Goal: Task Accomplishment & Management: Manage account settings

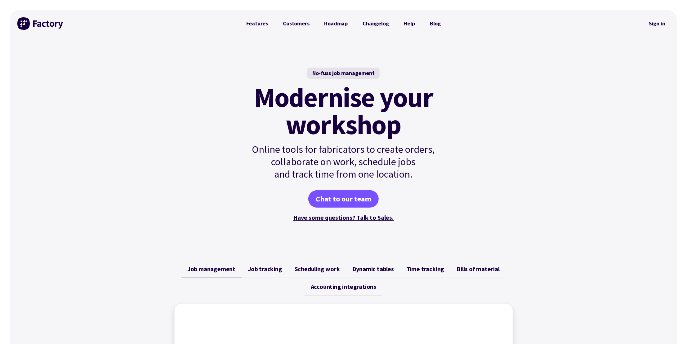
click at [543, 68] on div "No-fuss job management Modernise your workshop Online tools for fabricators to …" at bounding box center [343, 145] width 667 height 216
click at [654, 24] on link "Sign in" at bounding box center [656, 23] width 25 height 14
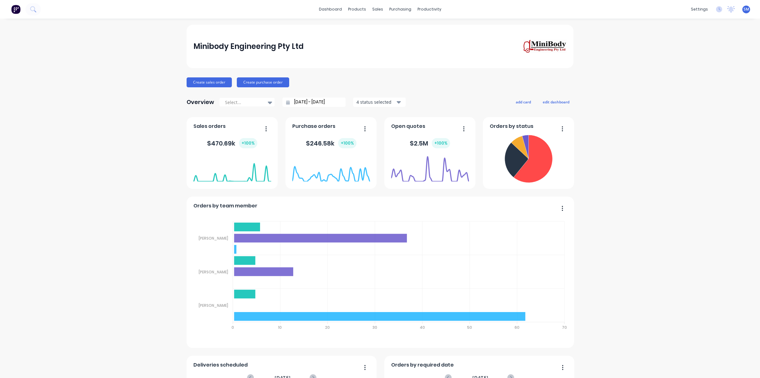
click at [346, 51] on div "Minibody Engineering Pty Ltd" at bounding box center [380, 46] width 374 height 14
click at [403, 29] on div "Sales Orders" at bounding box center [398, 30] width 25 height 6
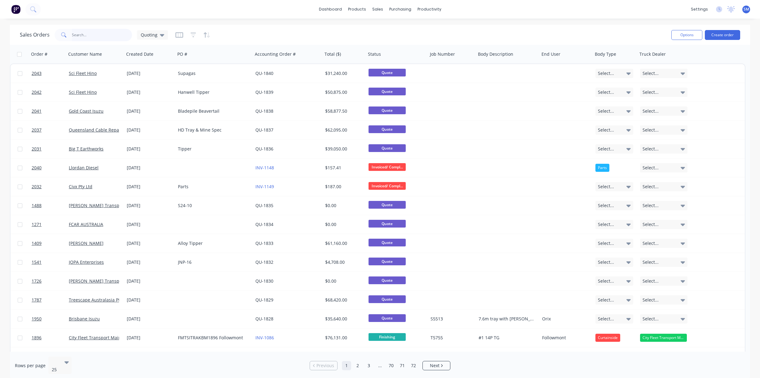
click at [82, 38] on input "text" at bounding box center [102, 35] width 60 height 12
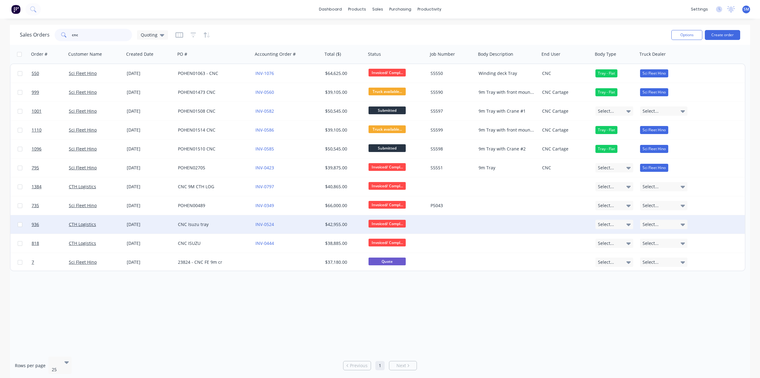
type input "cnc"
click at [188, 223] on div "CNC Isuzu tray" at bounding box center [212, 225] width 69 height 6
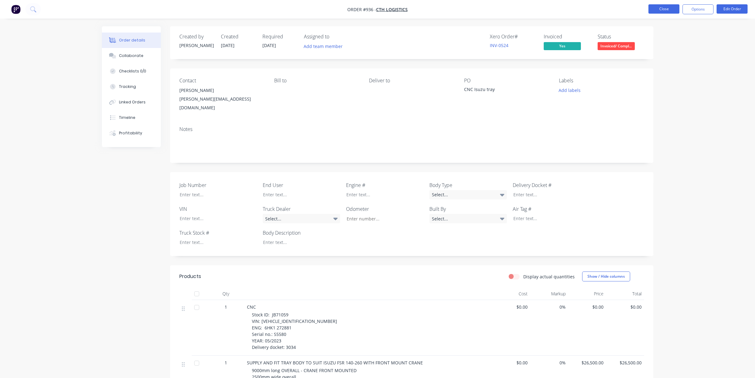
click at [669, 10] on button "Close" at bounding box center [664, 8] width 31 height 9
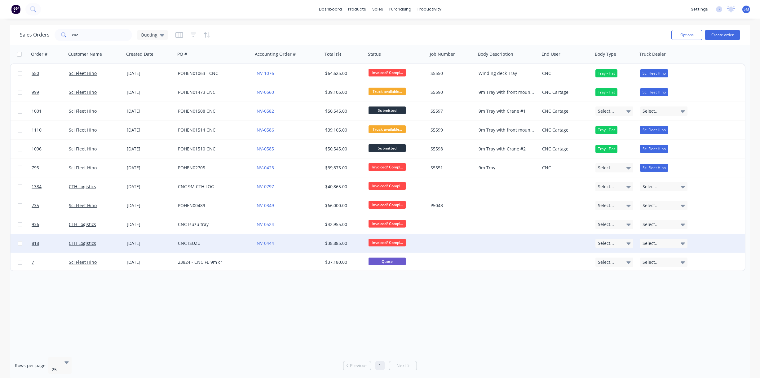
click at [189, 243] on div "CNC ISUZU" at bounding box center [212, 244] width 69 height 6
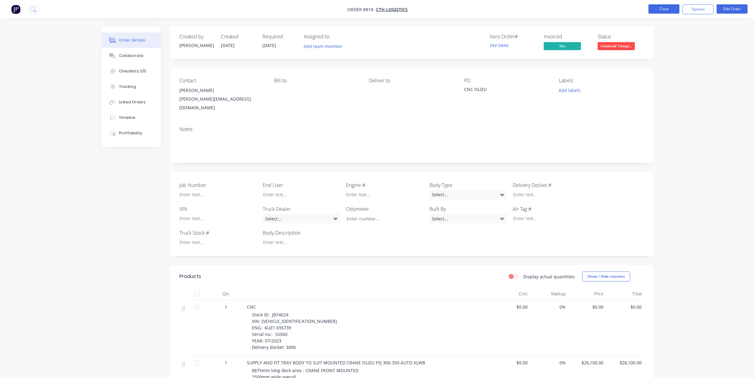
click at [664, 6] on button "Close" at bounding box center [664, 8] width 31 height 9
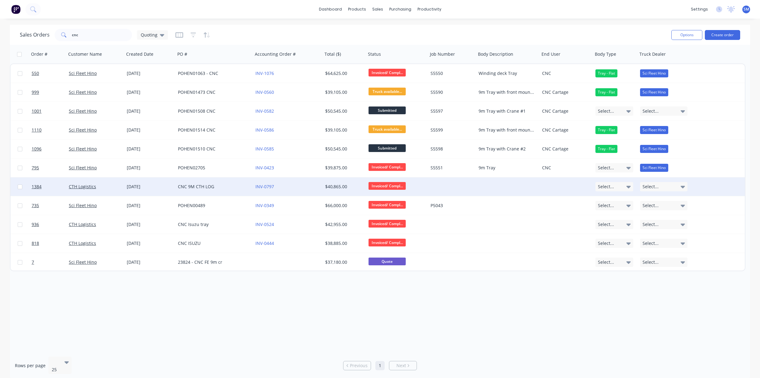
click at [191, 184] on div "CNC 9M CTH LOG" at bounding box center [212, 187] width 69 height 6
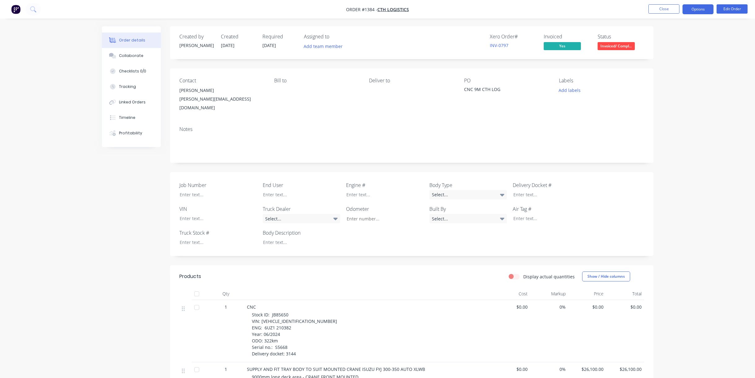
click at [697, 7] on button "Options" at bounding box center [698, 9] width 31 height 10
click at [666, 134] on div "Duplicate" at bounding box center [679, 136] width 57 height 9
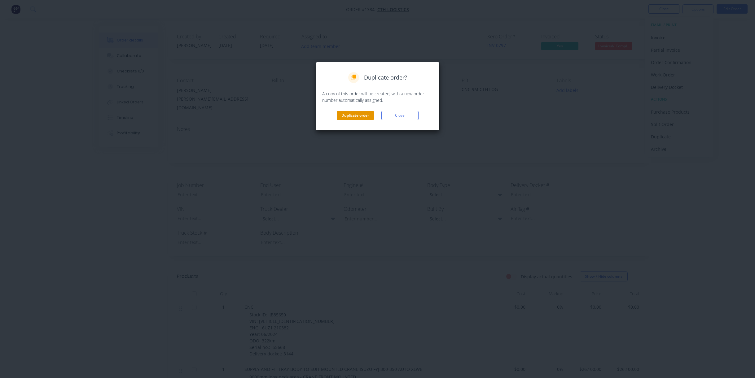
click at [358, 116] on button "Duplicate order" at bounding box center [355, 115] width 37 height 9
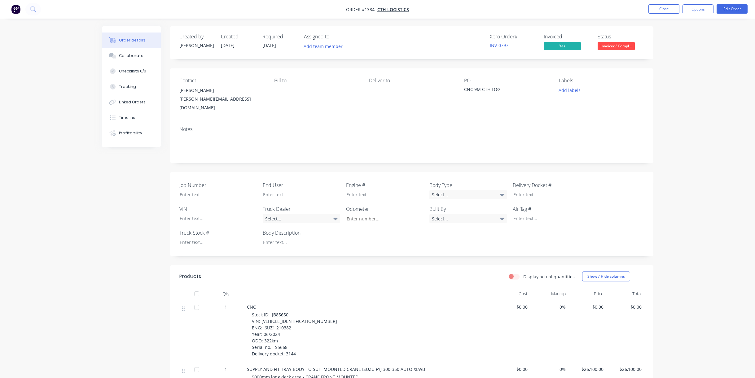
click at [698, 7] on button "Options" at bounding box center [698, 9] width 31 height 10
click at [664, 135] on div "Duplicate" at bounding box center [679, 136] width 57 height 9
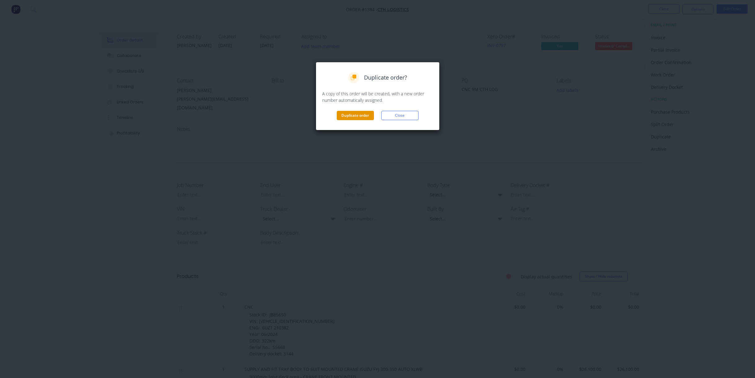
click at [353, 112] on button "Duplicate order" at bounding box center [355, 115] width 37 height 9
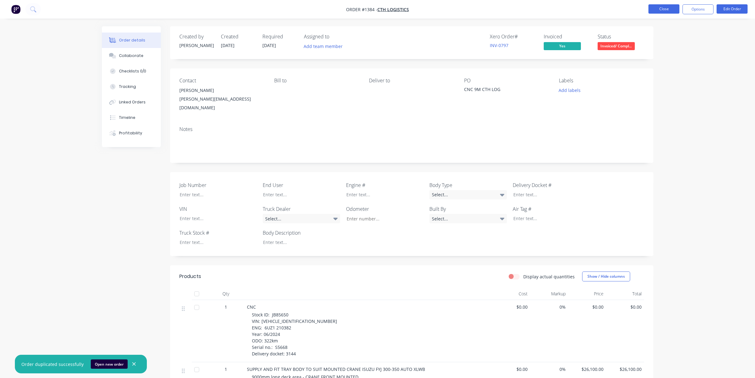
click at [662, 8] on button "Close" at bounding box center [664, 8] width 31 height 9
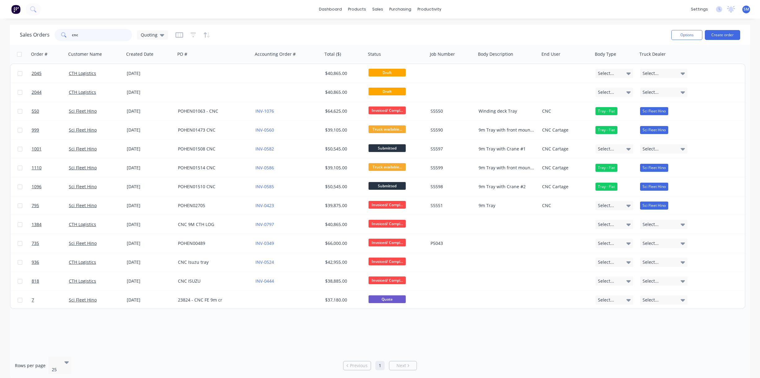
drag, startPoint x: 61, startPoint y: 30, endPoint x: 48, endPoint y: 35, distance: 13.6
click at [40, 30] on div "Sales Orders cnc Quoting" at bounding box center [94, 35] width 148 height 12
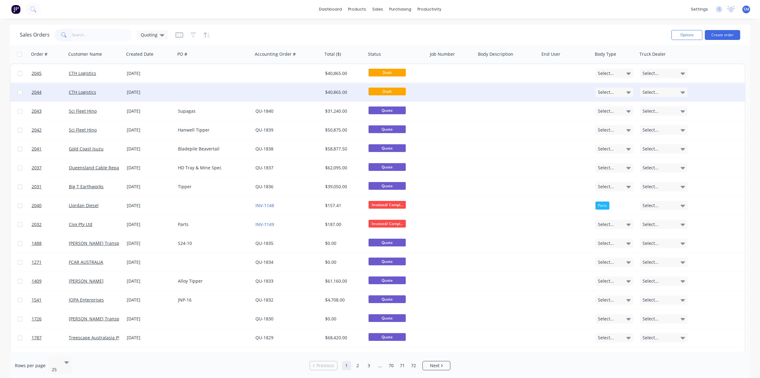
click at [138, 91] on div "[DATE]" at bounding box center [150, 92] width 46 height 6
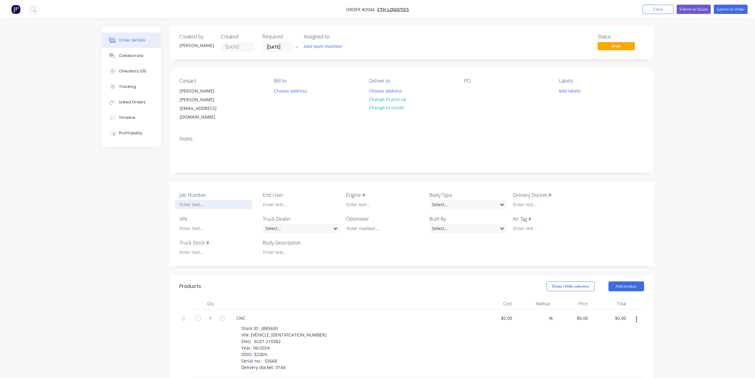
click at [198, 200] on div at bounding box center [213, 204] width 77 height 9
click at [274, 200] on div at bounding box center [296, 204] width 77 height 9
click at [373, 200] on div at bounding box center [380, 204] width 77 height 9
click at [497, 200] on div "Select..." at bounding box center [468, 204] width 77 height 9
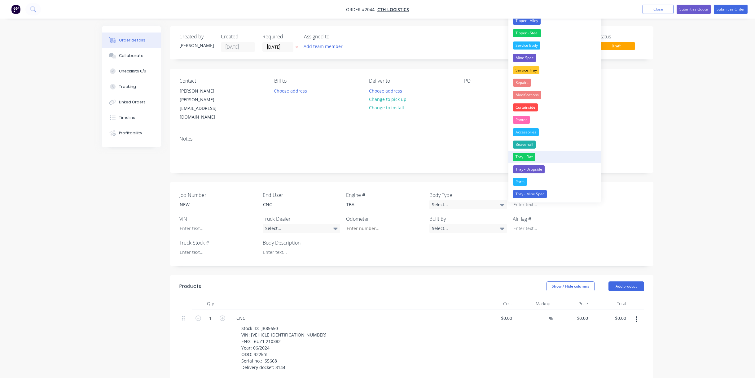
click at [524, 157] on div "Tray - Flat" at bounding box center [524, 157] width 22 height 8
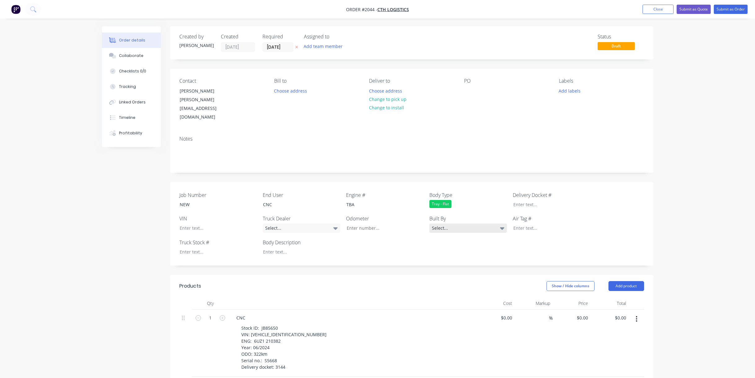
click at [491, 224] on div "Select..." at bounding box center [468, 228] width 77 height 9
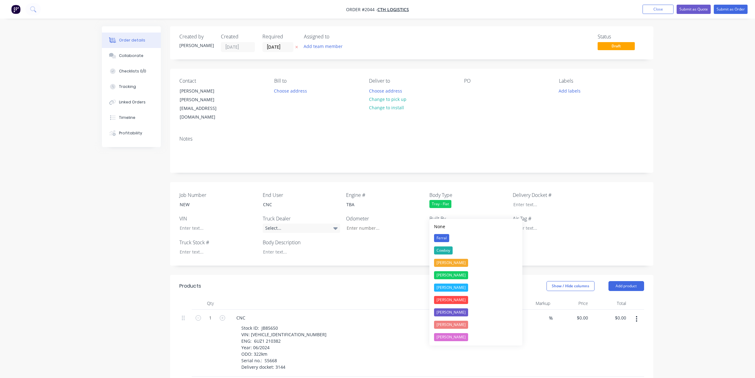
click at [491, 224] on div "Select..." at bounding box center [468, 228] width 77 height 9
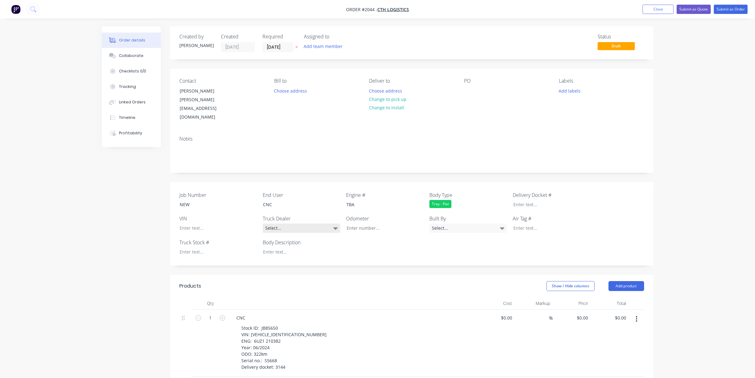
click at [317, 224] on div "Select..." at bounding box center [301, 228] width 77 height 9
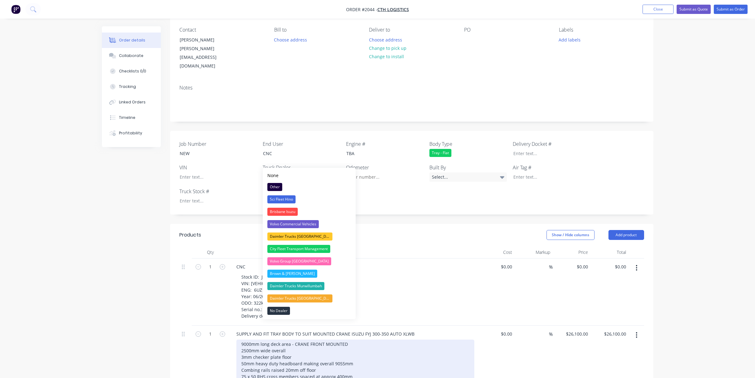
scroll to position [62, 0]
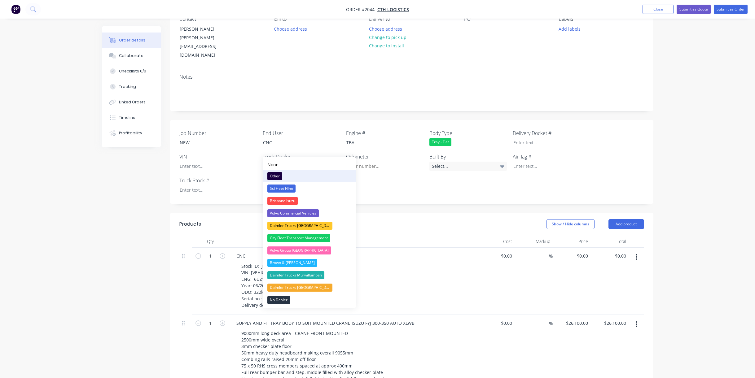
click at [274, 174] on div "Other" at bounding box center [275, 176] width 15 height 8
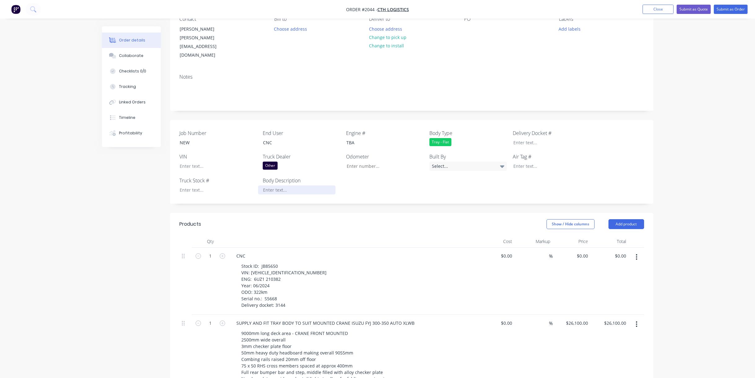
click at [292, 186] on div at bounding box center [296, 190] width 77 height 9
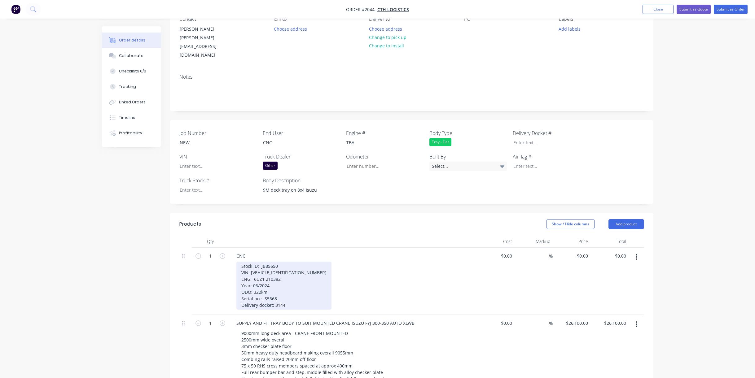
click at [282, 262] on div "Stock ID: JB85650 VIN: [VEHICLE_IDENTIFICATION_NUMBER] ENG: 6UZ1 210382 Year: 0…" at bounding box center [284, 286] width 95 height 48
click at [298, 262] on div "Stock ID: VIN: [VEHICLE_IDENTIFICATION_NUMBER] ENG: 6UZ1 210382 Year: 06/2024 O…" at bounding box center [284, 286] width 95 height 48
click at [283, 265] on div "Stock ID: VIN: ENG: 6UZ1 210382 Year: 06/2024 ODO: 322km Serial no.: S5668 Deli…" at bounding box center [264, 286] width 54 height 48
click at [277, 272] on div "Stock ID: VIN: ENG: Year: 06/2024 ODO: 322km Serial no.: S5668 Delivery docket:…" at bounding box center [264, 286] width 54 height 48
click at [274, 279] on div "Stock ID: VIN: ENG: Year: ODO: 322km Serial no.: S5668 Delivery docket: 3144" at bounding box center [264, 286] width 54 height 48
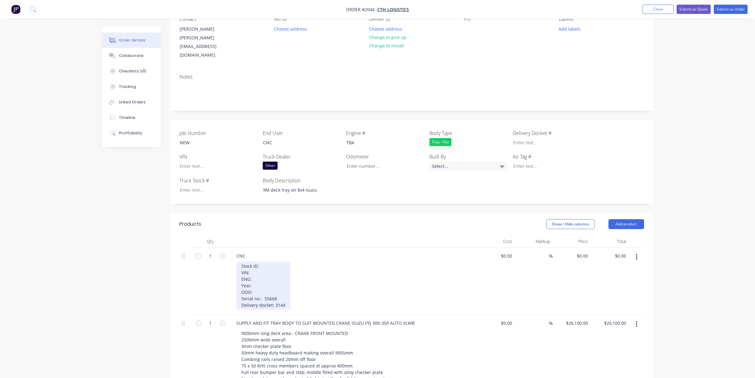
click at [284, 288] on div "Stock ID: VIN: ENG: Year: ODO: Serial no.: S5668 Delivery docket: 3144" at bounding box center [264, 286] width 54 height 48
click at [288, 290] on div "Stock ID: VIN: ENG: Year: ODO: Serial no.: S5668 Delivery docket: 3144" at bounding box center [264, 286] width 54 height 48
click at [131, 55] on div "Collaborate" at bounding box center [131, 56] width 24 height 6
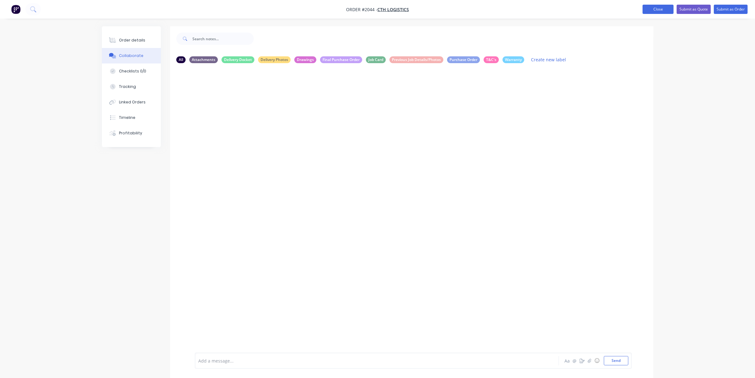
click at [658, 7] on button "Close" at bounding box center [658, 9] width 31 height 9
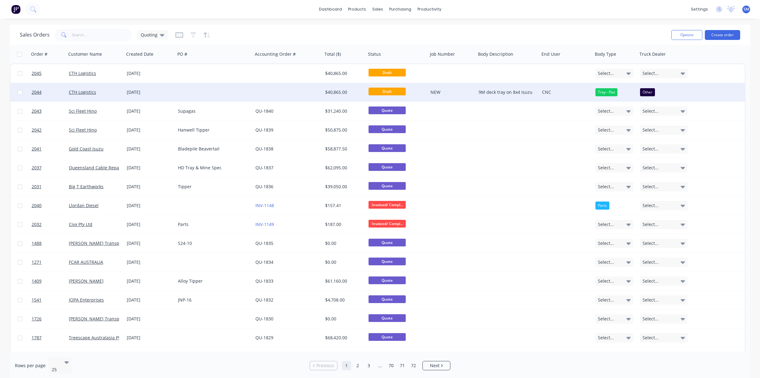
click at [139, 91] on div "[DATE]" at bounding box center [150, 92] width 46 height 6
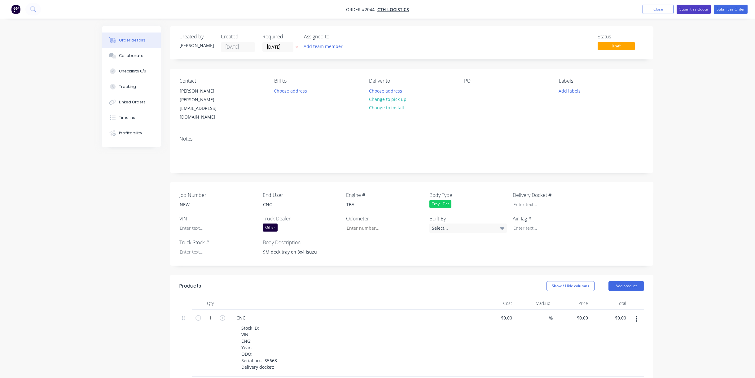
click at [699, 8] on button "Submit as Quote" at bounding box center [694, 9] width 34 height 9
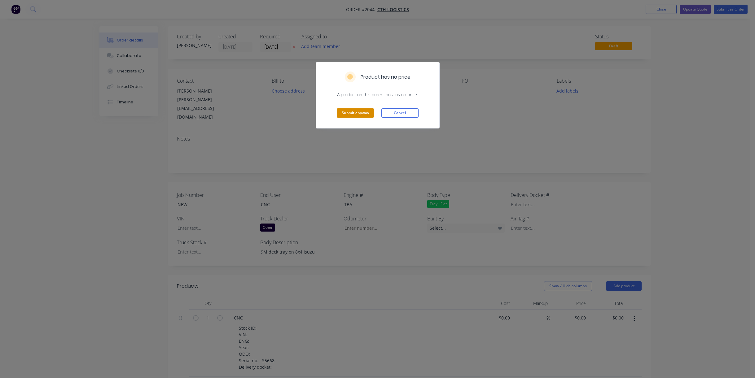
click at [355, 112] on button "Submit anyway" at bounding box center [355, 112] width 37 height 9
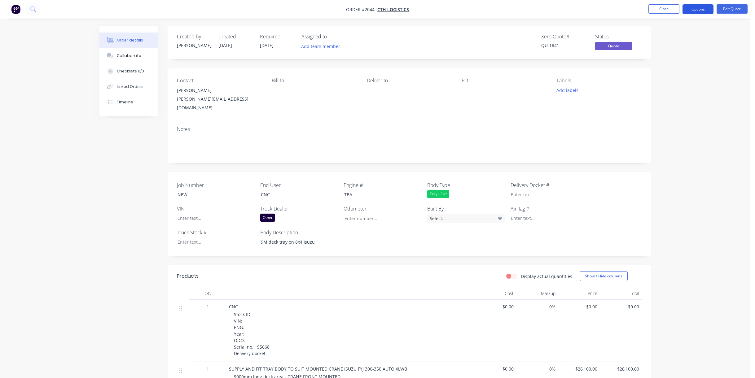
click at [701, 8] on button "Options" at bounding box center [698, 9] width 31 height 10
click at [696, 7] on button "Options" at bounding box center [698, 9] width 31 height 10
click at [672, 73] on div "Convert to Order" at bounding box center [679, 74] width 57 height 9
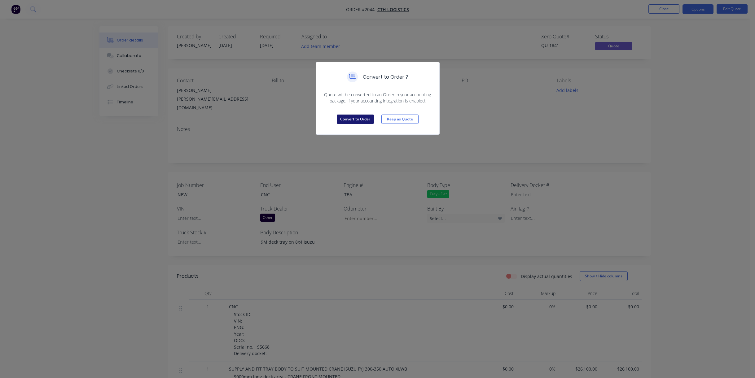
click at [355, 118] on button "Convert to Order" at bounding box center [355, 119] width 37 height 9
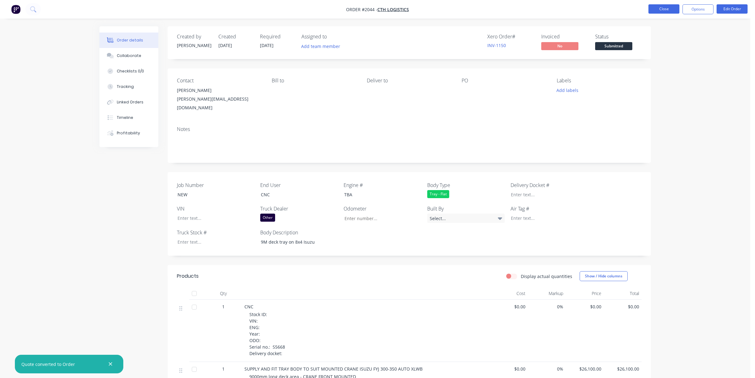
click at [661, 7] on button "Close" at bounding box center [664, 8] width 31 height 9
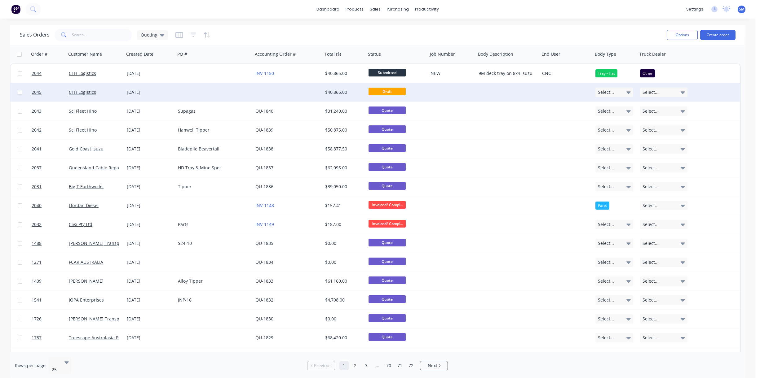
click at [139, 91] on div "[DATE]" at bounding box center [150, 92] width 46 height 6
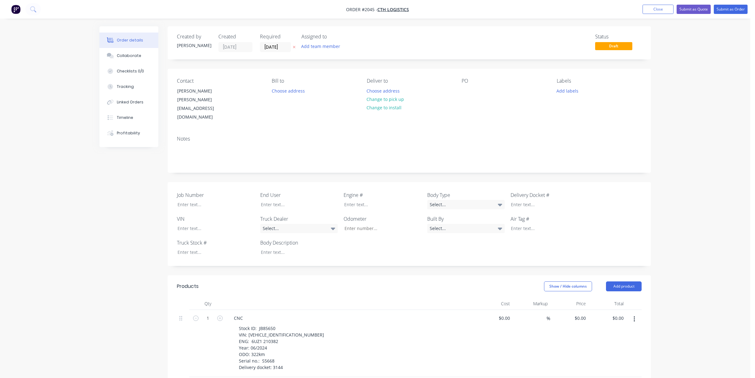
click at [658, 10] on button "Close" at bounding box center [658, 9] width 31 height 9
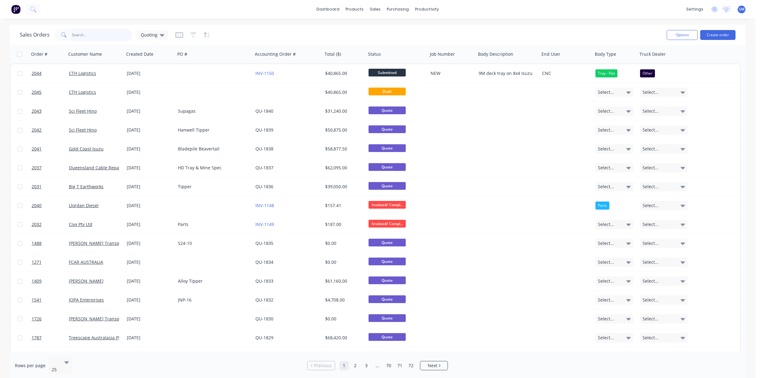
click at [82, 35] on input "text" at bounding box center [102, 35] width 60 height 12
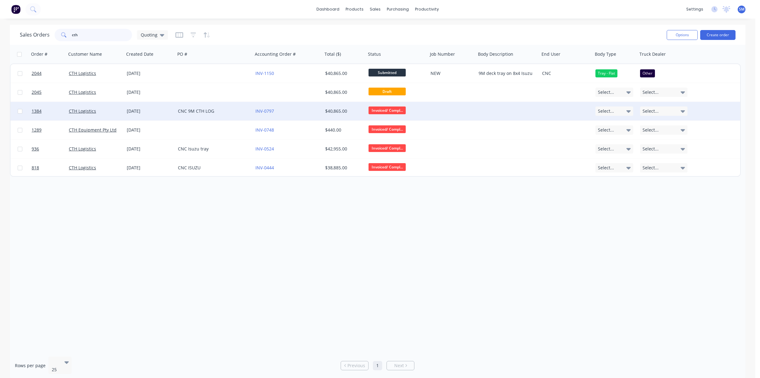
type input "cth"
click at [182, 112] on div "CNC 9M CTH LOG" at bounding box center [212, 111] width 69 height 6
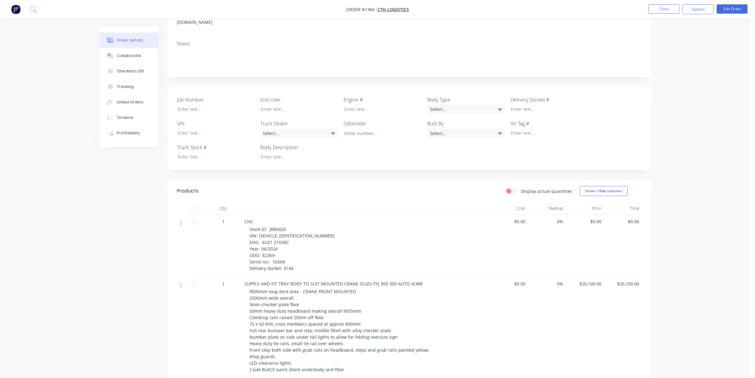
scroll to position [124, 0]
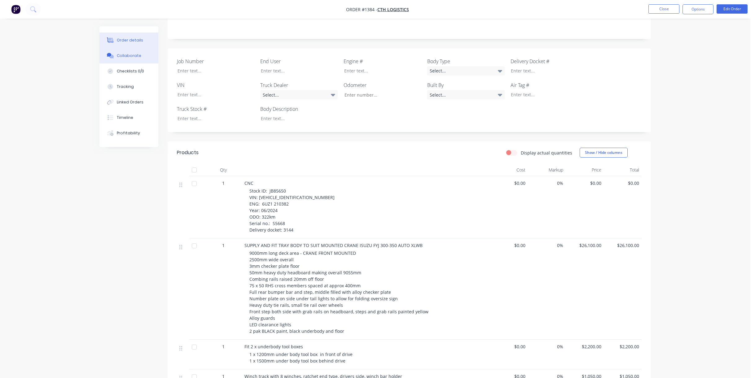
click at [126, 55] on div "Collaborate" at bounding box center [129, 56] width 24 height 6
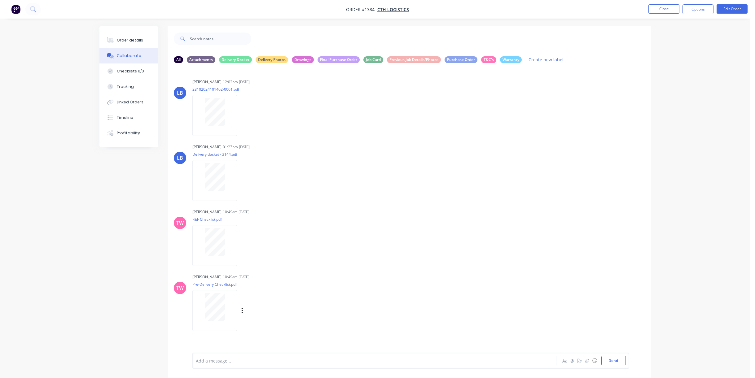
scroll to position [9, 0]
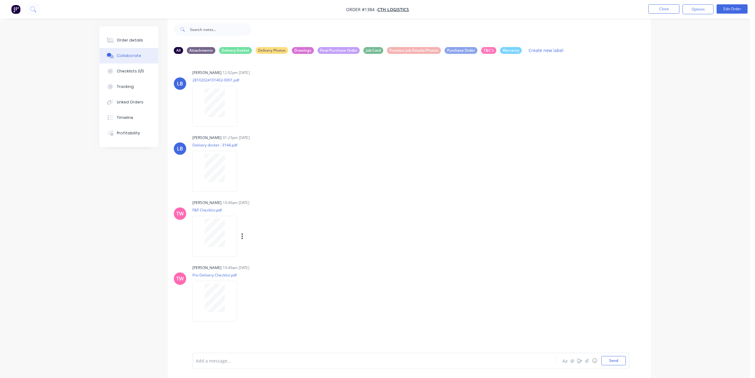
click at [288, 231] on div "Labels Download Delete" at bounding box center [250, 236] width 114 height 46
click at [708, 168] on div "Order details Collaborate Checklists 0/0 Tracking Linked Orders Timeline Profit…" at bounding box center [375, 185] width 751 height 388
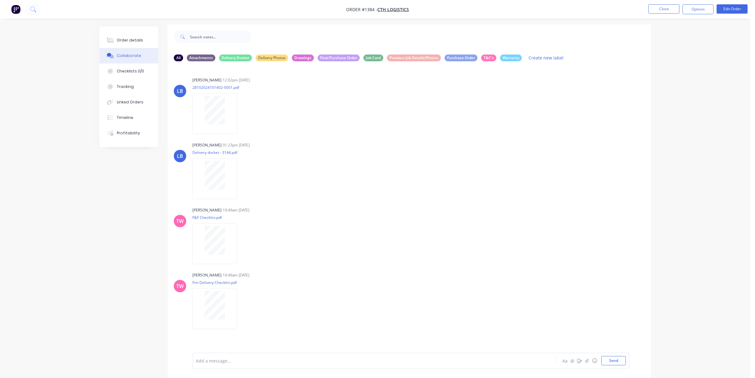
scroll to position [0, 0]
click at [659, 7] on button "Close" at bounding box center [664, 8] width 31 height 9
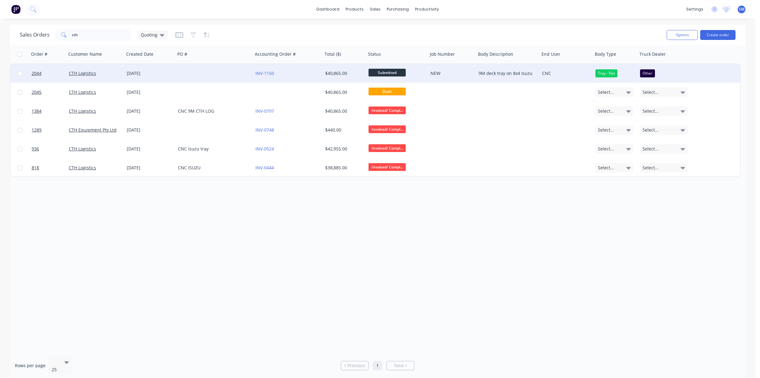
click at [132, 72] on div "[DATE]" at bounding box center [150, 73] width 46 height 6
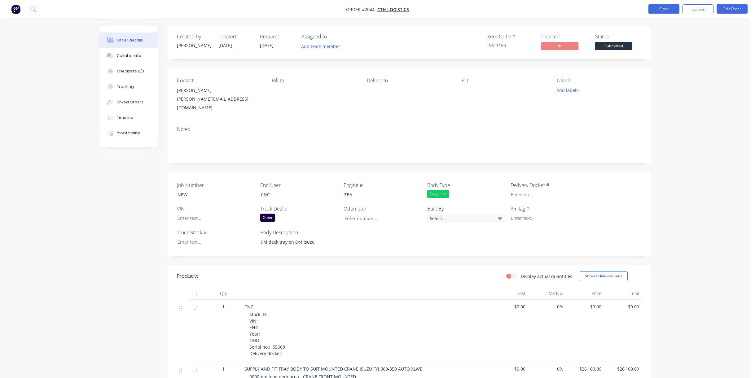
click at [666, 10] on button "Close" at bounding box center [664, 8] width 31 height 9
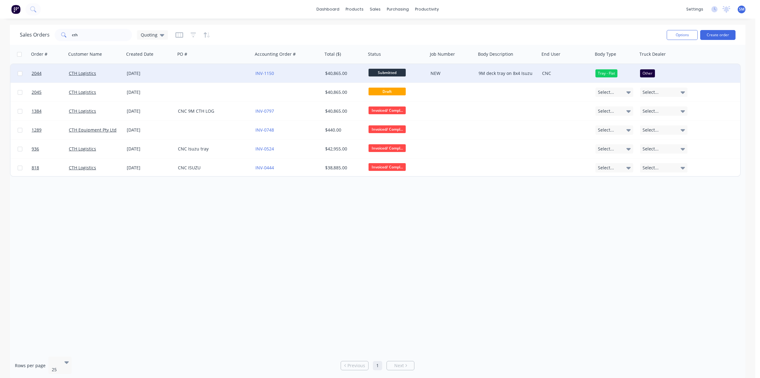
click at [137, 76] on div "[DATE]" at bounding box center [150, 73] width 46 height 6
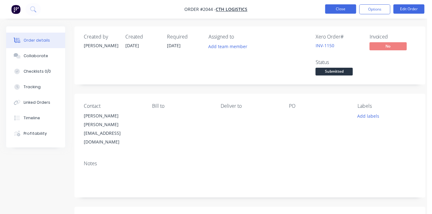
click at [343, 10] on button "Close" at bounding box center [340, 8] width 31 height 9
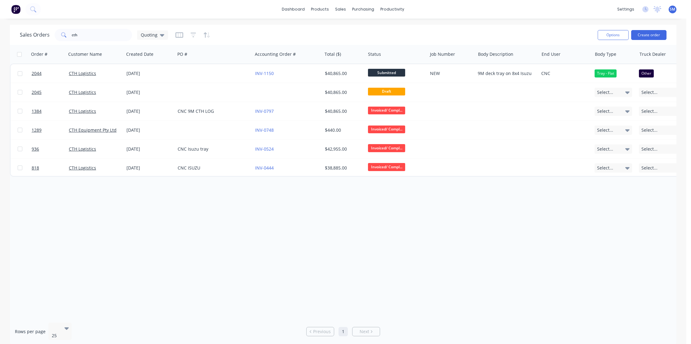
click at [345, 263] on div "Order # Customer Name Created Date PO # Accounting Order # Total ($) Status Job…" at bounding box center [343, 181] width 666 height 273
click at [173, 252] on div "Order # Customer Name Created Date PO # Accounting Order # Total ($) Status Job…" at bounding box center [343, 181] width 666 height 273
drag, startPoint x: 76, startPoint y: 36, endPoint x: 56, endPoint y: 38, distance: 19.9
click at [56, 38] on div "cth" at bounding box center [93, 35] width 77 height 12
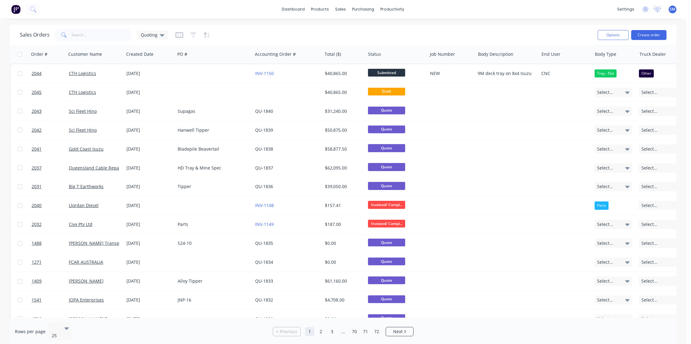
click at [516, 30] on div "Sales Orders Quoting" at bounding box center [306, 34] width 573 height 15
drag, startPoint x: 395, startPoint y: 33, endPoint x: 562, endPoint y: 34, distance: 167.4
click at [395, 33] on div "Sales Orders Quoting" at bounding box center [306, 34] width 573 height 15
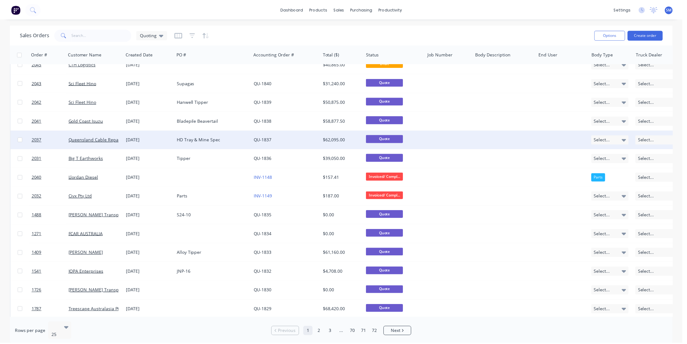
scroll to position [28, 0]
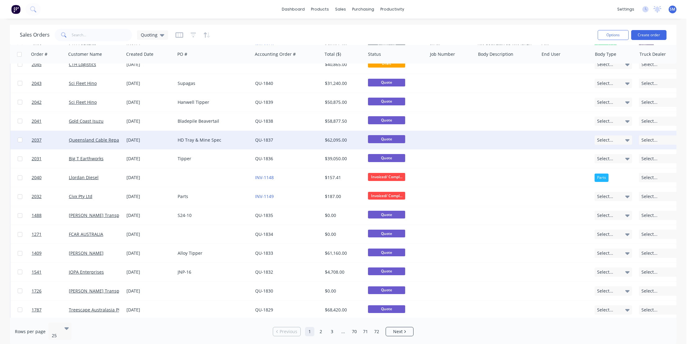
click at [190, 139] on div "HD Tray & Mine Spec" at bounding box center [212, 140] width 69 height 6
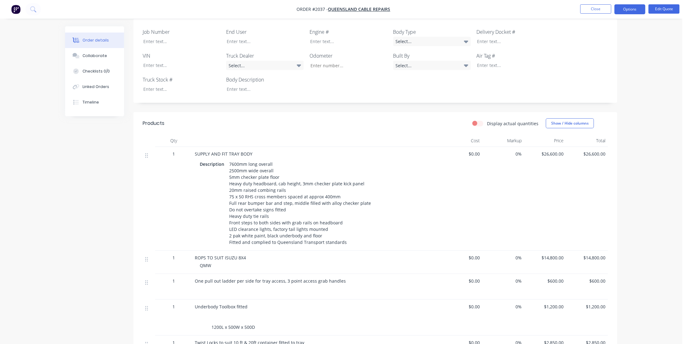
scroll to position [141, 0]
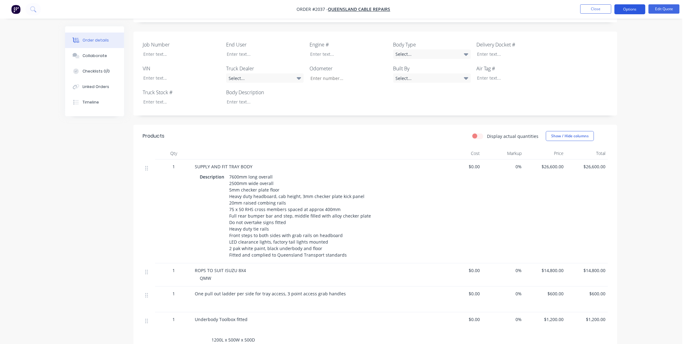
click at [632, 8] on button "Options" at bounding box center [629, 9] width 31 height 10
click at [665, 7] on button "Edit Quote" at bounding box center [663, 8] width 31 height 9
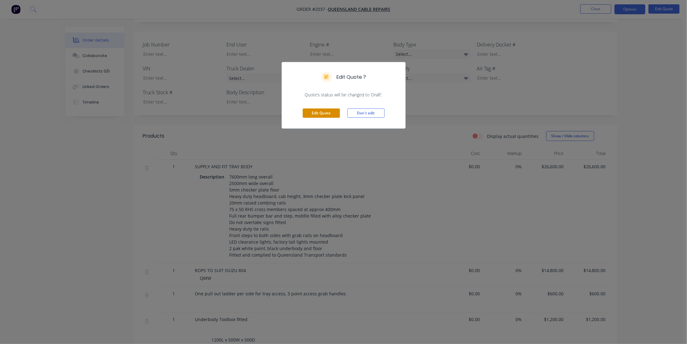
click at [321, 112] on button "Edit Quote" at bounding box center [321, 112] width 37 height 9
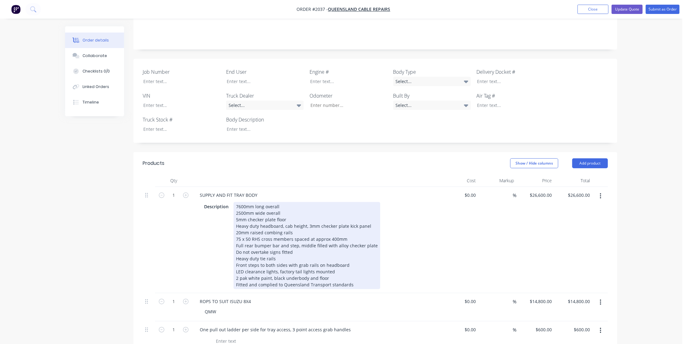
click at [237, 202] on div "7600mm long overall 2500mm wide overall 5mm checker plate floor Heavy duty head…" at bounding box center [306, 245] width 147 height 87
drag, startPoint x: 249, startPoint y: 211, endPoint x: 252, endPoint y: 215, distance: 4.6
click at [250, 212] on div "7600mm long overall 2500mm wide overall 6mm checker plate floor Heavy duty head…" at bounding box center [306, 245] width 147 height 87
click at [368, 202] on div "7600mm long overall 2500mm wide overall 6mm checker plate floor Heavy duty head…" at bounding box center [306, 245] width 147 height 87
click at [284, 202] on div "7600mm long overall 2500mm wide overall 6mm checker plate floor Heavy duty head…" at bounding box center [306, 245] width 147 height 87
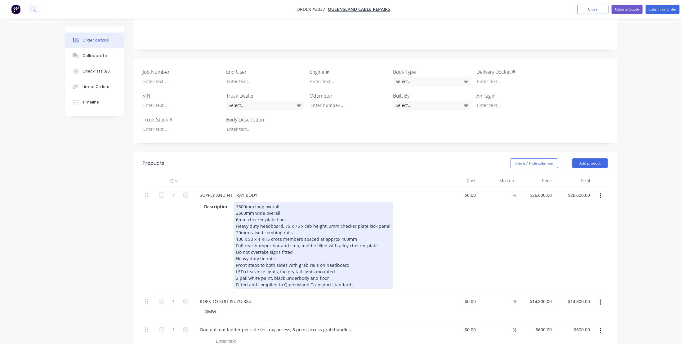
click at [260, 213] on div "7600mm long overall 2500mm wide overall 6mm checker plate floor Heavy duty head…" at bounding box center [312, 245] width 159 height 87
click at [303, 202] on div "7600mm long overall 2500mm wide overall 6mm checker plate floor Heavy duty head…" at bounding box center [312, 245] width 159 height 87
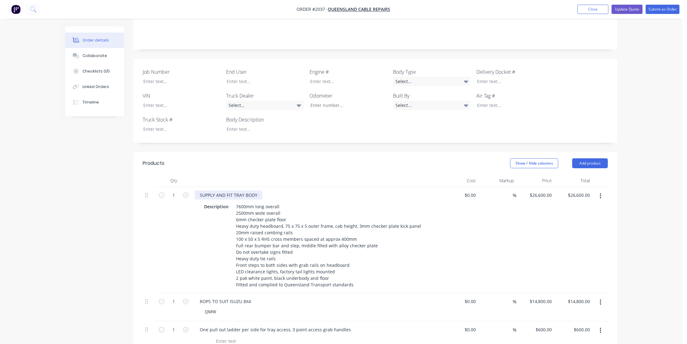
drag, startPoint x: 260, startPoint y: 168, endPoint x: 263, endPoint y: 175, distance: 7.2
click at [262, 191] on div "SUPPLY AND FIT TRAY BODY" at bounding box center [316, 195] width 243 height 9
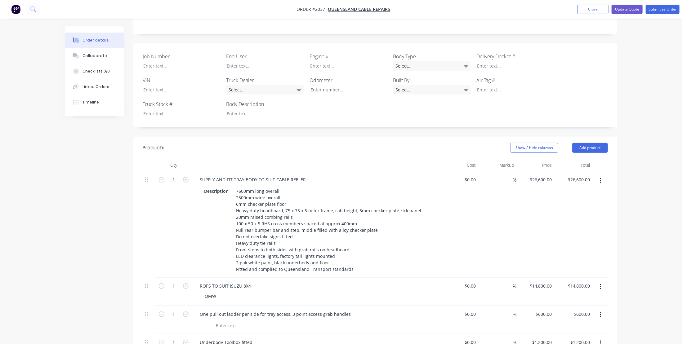
scroll to position [169, 0]
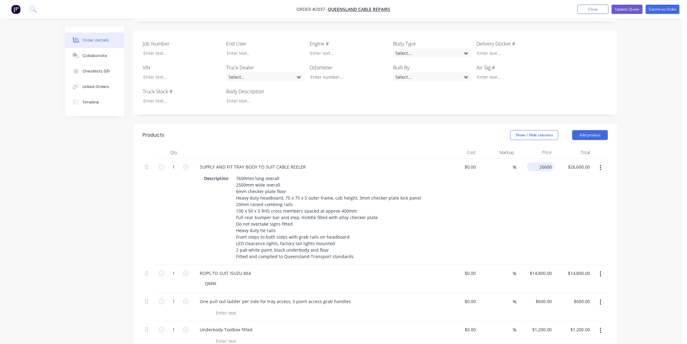
click at [541, 162] on input "26600" at bounding box center [541, 166] width 25 height 9
type input "29000"
type input "26600.00"
type input "$29,000.00"
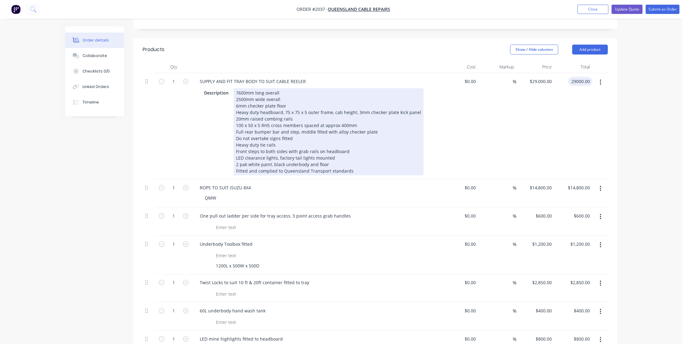
scroll to position [254, 0]
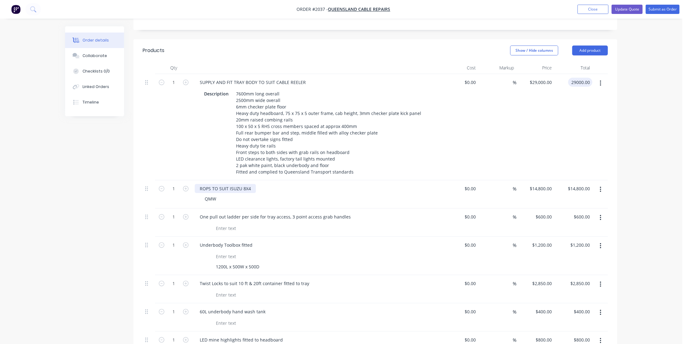
click at [254, 184] on div "ROPS TO SUIT ISUZU 8X4" at bounding box center [225, 188] width 61 height 9
type input "$29,000.00"
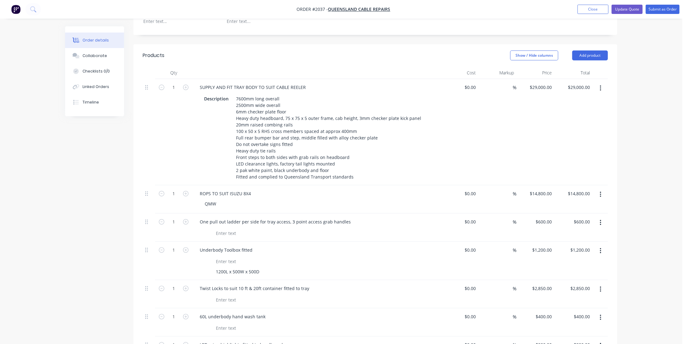
scroll to position [273, 0]
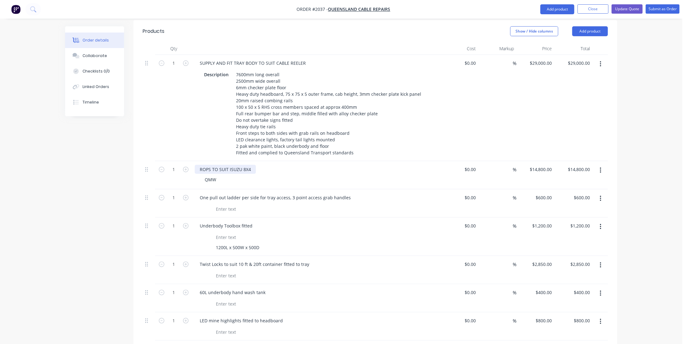
drag, startPoint x: 251, startPoint y: 142, endPoint x: 261, endPoint y: 161, distance: 21.4
click at [254, 165] on div "ROPS TO SUIT ISUZU 8X4" at bounding box center [225, 169] width 61 height 9
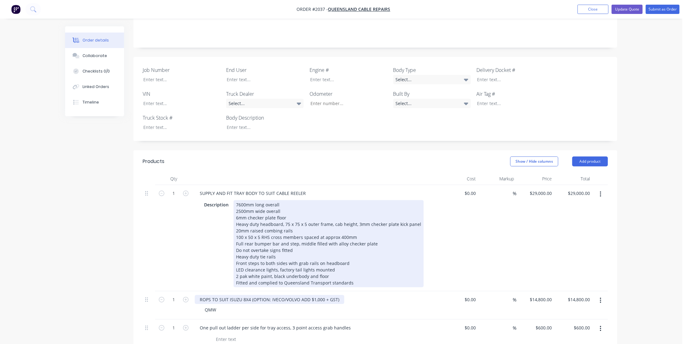
scroll to position [160, 0]
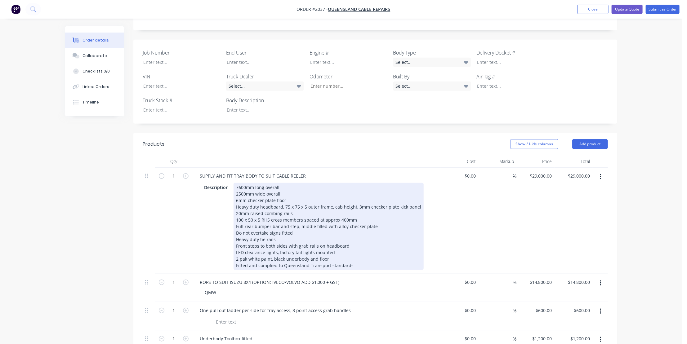
click at [422, 185] on div "Description 7600mm long overall 2500mm wide overall 6mm checker plate floor Hea…" at bounding box center [314, 226] width 227 height 87
drag, startPoint x: 237, startPoint y: 186, endPoint x: 239, endPoint y: 191, distance: 5.0
click at [237, 186] on div "7600mm long overall 2500mm wide overall 6mm checker plate floor Heavy duty head…" at bounding box center [328, 226] width 190 height 87
click at [413, 183] on div "7600mm long overall 2500mm wide overall 6mm checker plate floor Heavy duty head…" at bounding box center [328, 226] width 190 height 87
drag, startPoint x: 415, startPoint y: 180, endPoint x: 416, endPoint y: 193, distance: 13.4
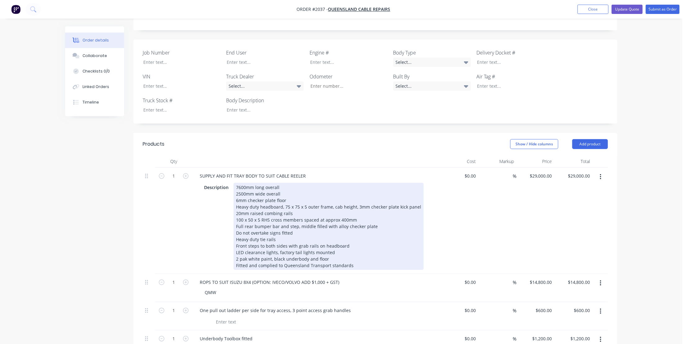
click at [415, 185] on div "7600mm long overall 2500mm wide overall 6mm checker plate floor Heavy duty head…" at bounding box center [328, 226] width 190 height 87
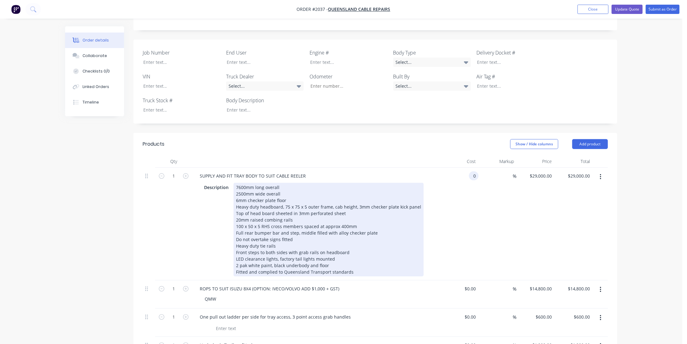
type input "$0.00"
click at [378, 208] on div "7600mm long overall 2500mm wide overall 6mm checker plate floor Heavy duty head…" at bounding box center [328, 230] width 190 height 94
drag, startPoint x: 297, startPoint y: 212, endPoint x: 296, endPoint y: 224, distance: 11.5
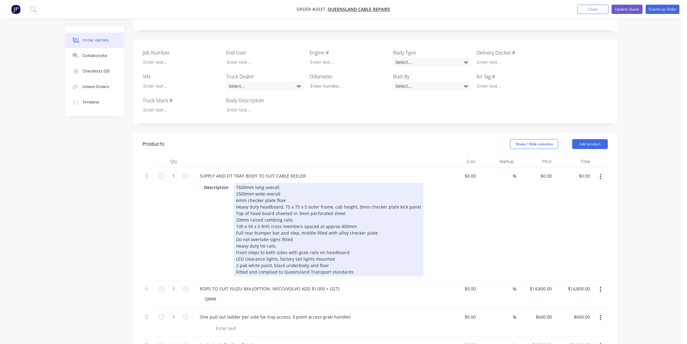
click at [298, 215] on div "7600mm long overall 2500mm wide overall 6mm checker plate floor Heavy duty head…" at bounding box center [328, 230] width 190 height 94
click at [273, 220] on div "7600mm long overall 2500mm wide overall 6mm checker plate floor Heavy duty head…" at bounding box center [328, 230] width 190 height 94
click at [344, 225] on div "7600mm long overall 2500mm wide overall 6mm checker plate floor Heavy duty head…" at bounding box center [328, 230] width 190 height 94
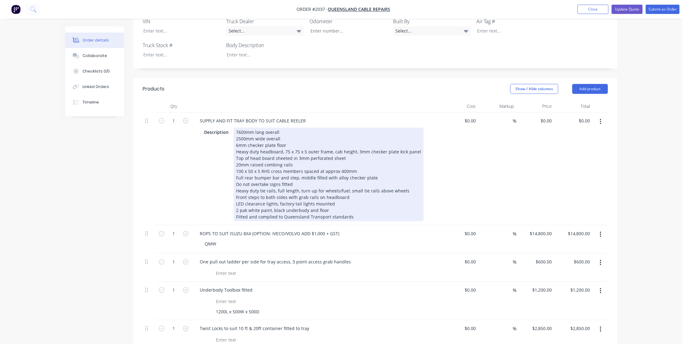
scroll to position [216, 0]
click at [335, 177] on div "7600mm long overall 2500mm wide overall 6mm checker plate floor Heavy duty head…" at bounding box center [328, 173] width 190 height 94
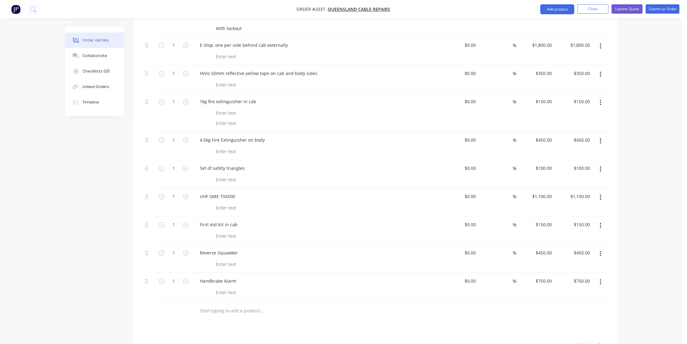
scroll to position [836, 0]
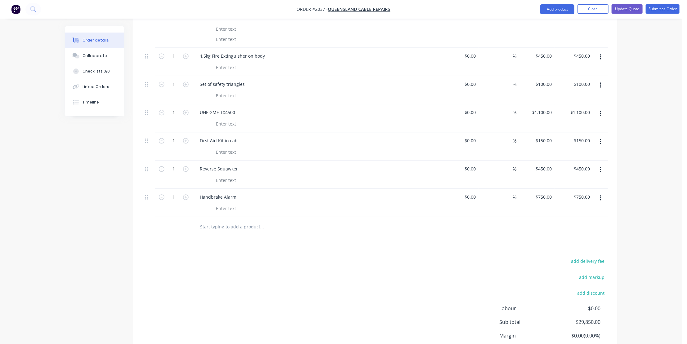
click at [212, 221] on input "text" at bounding box center [262, 227] width 124 height 12
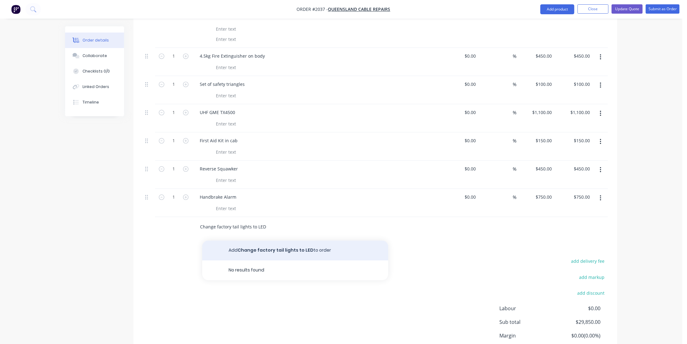
type input "Change factory tail lights to LED"
click at [241, 241] on button "Add Change factory tail lights to LED to order" at bounding box center [295, 251] width 186 height 20
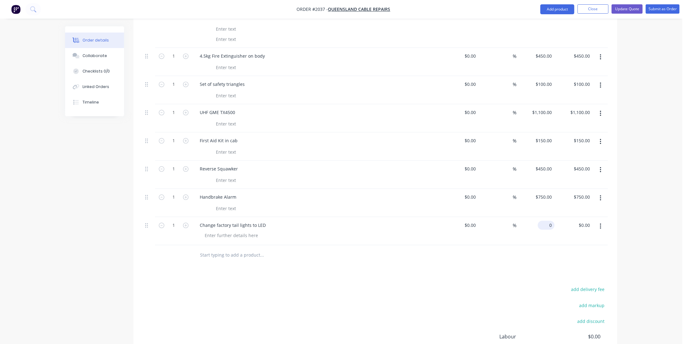
drag, startPoint x: 546, startPoint y: 195, endPoint x: 547, endPoint y: 198, distance: 3.7
click at [547, 221] on input "0" at bounding box center [547, 225] width 14 height 9
type input "$1,200.00"
drag, startPoint x: 191, startPoint y: 224, endPoint x: 221, endPoint y: 225, distance: 29.5
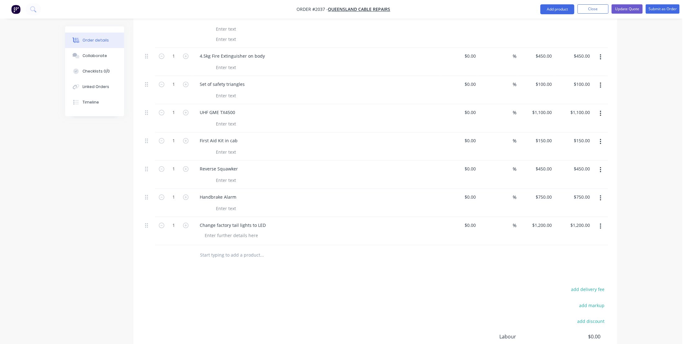
click at [193, 245] on div at bounding box center [375, 255] width 465 height 20
click at [219, 249] on input "text" at bounding box center [262, 255] width 124 height 12
click at [265, 221] on div "Change factory tail lights to LED" at bounding box center [233, 225] width 76 height 9
drag, startPoint x: 255, startPoint y: 198, endPoint x: 257, endPoint y: 201, distance: 3.3
click at [256, 221] on div "Change factory tail lights to LED" at bounding box center [233, 225] width 76 height 9
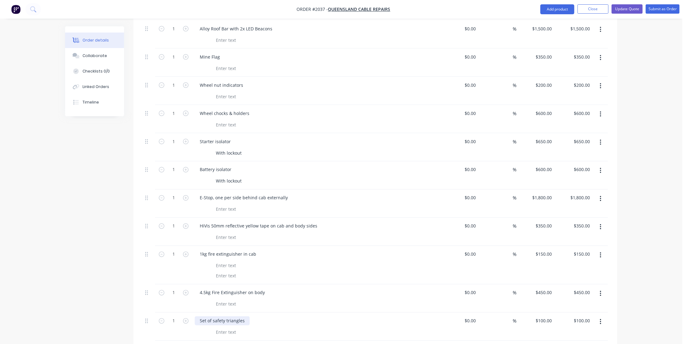
scroll to position [583, 0]
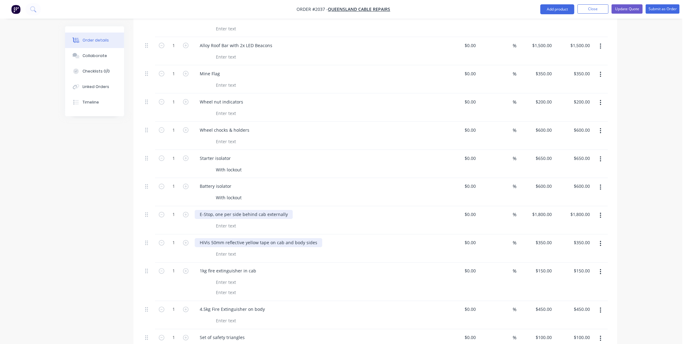
drag, startPoint x: 288, startPoint y: 187, endPoint x: 302, endPoint y: 211, distance: 28.2
click at [287, 210] on div "E-Stop, one per side behind cab externally" at bounding box center [244, 214] width 98 height 9
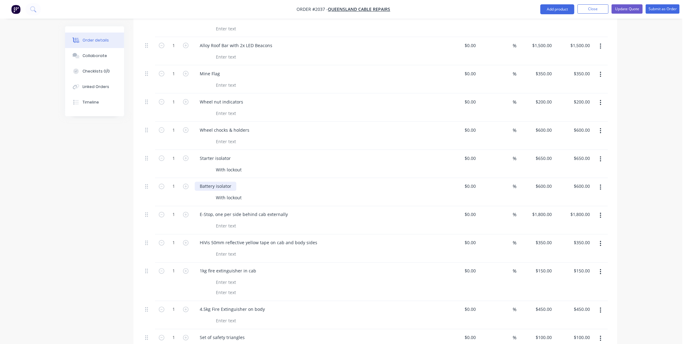
click at [232, 182] on div "Battery isolator" at bounding box center [216, 186] width 42 height 9
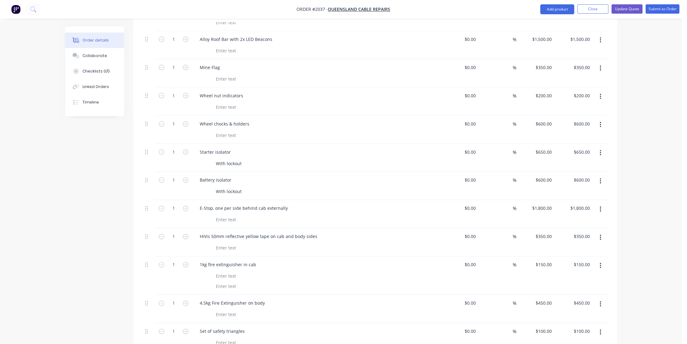
scroll to position [573, 0]
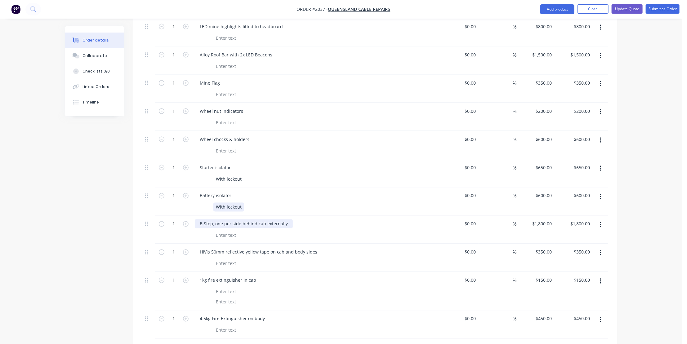
drag, startPoint x: 240, startPoint y: 179, endPoint x: 251, endPoint y: 200, distance: 23.2
click at [242, 188] on div "Battery isolator With lockout" at bounding box center [316, 202] width 248 height 28
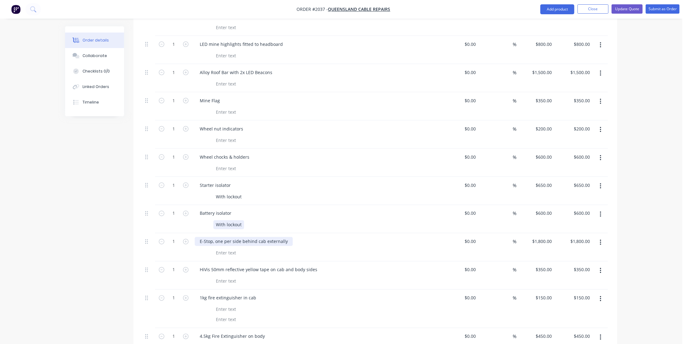
scroll to position [546, 0]
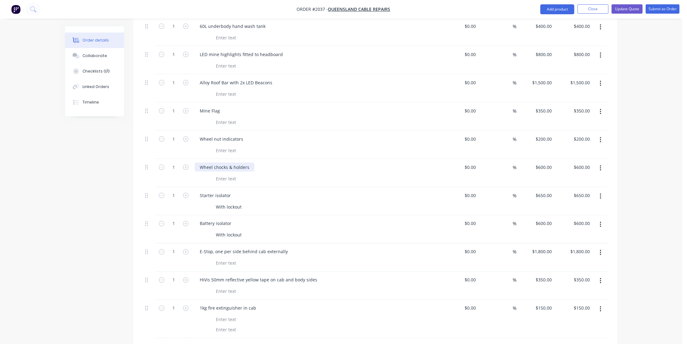
click at [249, 163] on div "Wheel chocks & holders" at bounding box center [225, 167] width 60 height 9
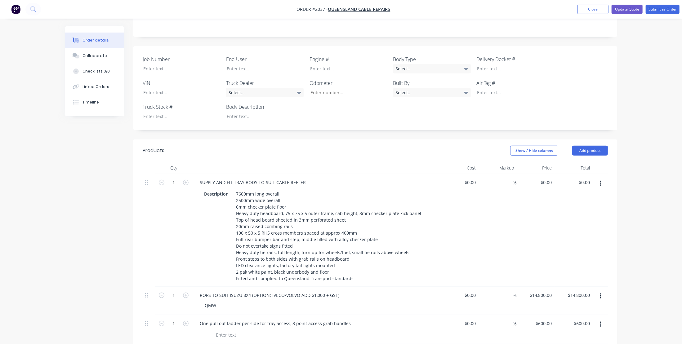
scroll to position [151, 0]
click at [548, 180] on input "0" at bounding box center [547, 184] width 14 height 9
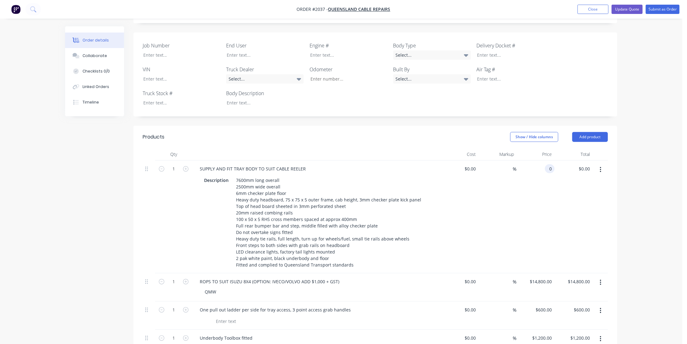
scroll to position [207, 0]
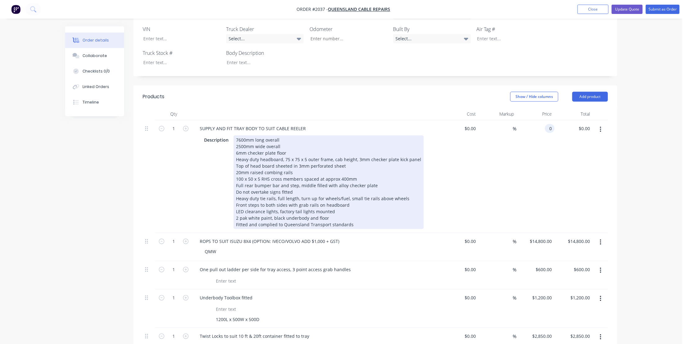
click at [354, 200] on div "7600mm long overall 2500mm wide overall 6mm checker plate floor Heavy duty head…" at bounding box center [328, 182] width 190 height 94
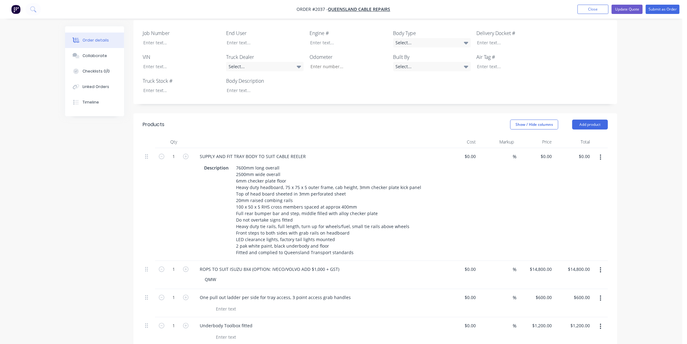
scroll to position [179, 0]
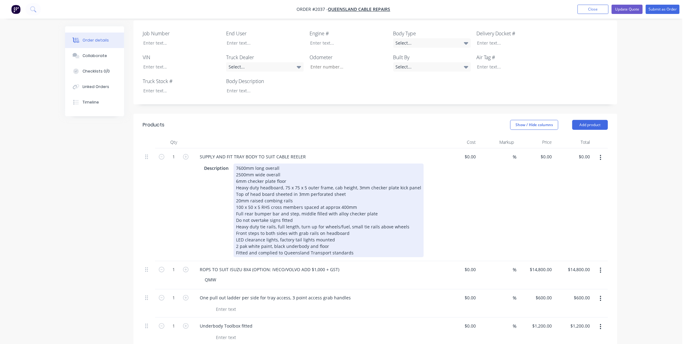
drag, startPoint x: 326, startPoint y: 219, endPoint x: 329, endPoint y: 221, distance: 3.5
click at [328, 220] on div "7600mm long overall 2500mm wide overall 6mm checker plate floor Heavy duty head…" at bounding box center [328, 211] width 190 height 94
drag, startPoint x: 334, startPoint y: 214, endPoint x: 338, endPoint y: 220, distance: 7.6
click at [335, 216] on div "7600mm long overall 2500mm wide overall 6mm checker plate floor Heavy duty head…" at bounding box center [328, 211] width 190 height 94
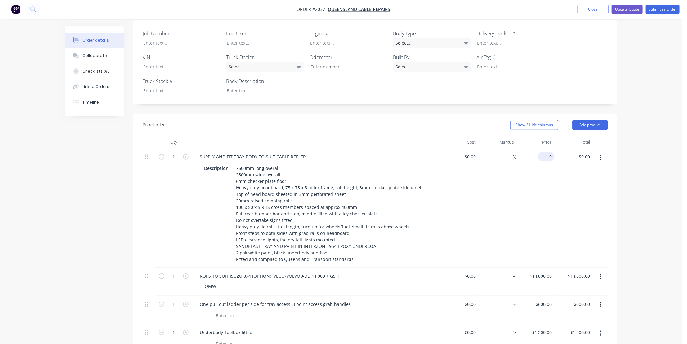
drag, startPoint x: 549, startPoint y: 129, endPoint x: 551, endPoint y: 133, distance: 4.9
click at [550, 152] on input "0" at bounding box center [547, 156] width 14 height 9
type input "$31,400.00"
type input "31400.00"
type input "31400"
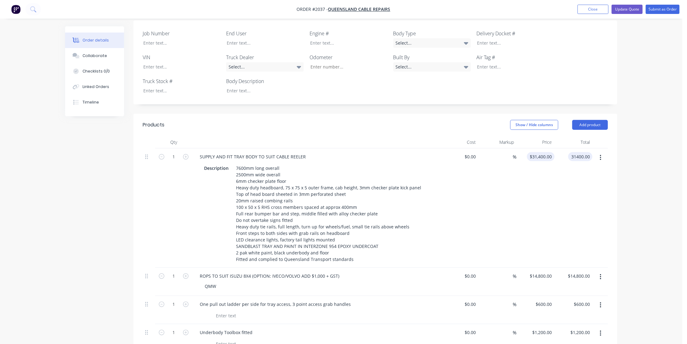
type input "$31,400.00"
click at [541, 152] on input "31400" at bounding box center [546, 156] width 15 height 9
type input "$31,800.00"
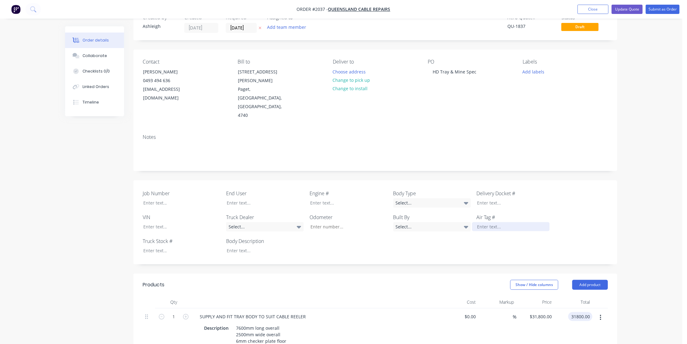
scroll to position [0, 0]
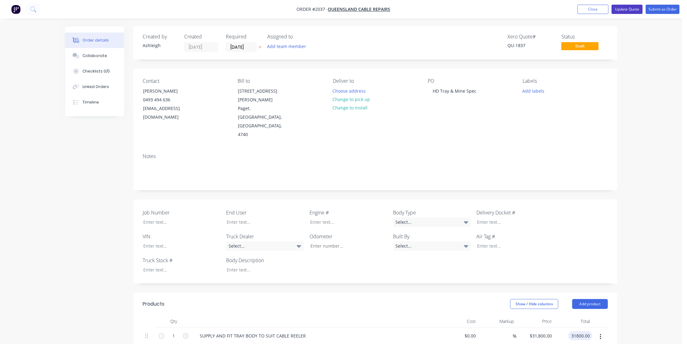
type input "$31,800.00"
click at [628, 7] on button "Update Quote" at bounding box center [626, 9] width 31 height 9
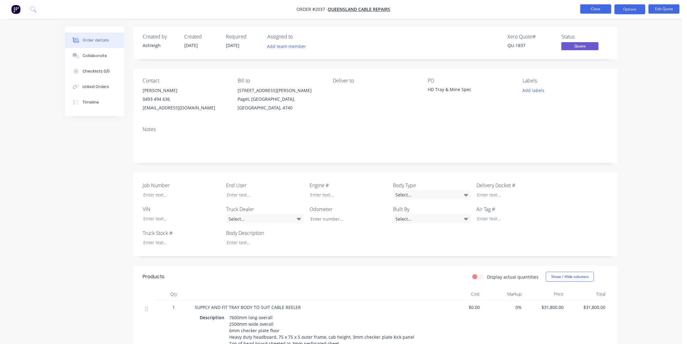
click at [598, 7] on button "Close" at bounding box center [595, 8] width 31 height 9
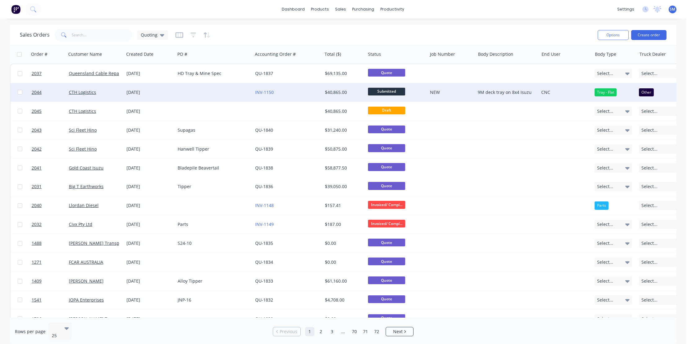
click at [129, 92] on div "[DATE]" at bounding box center [149, 92] width 46 height 6
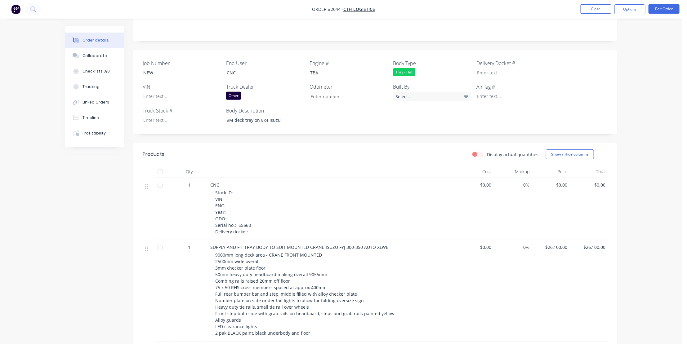
scroll to position [28, 0]
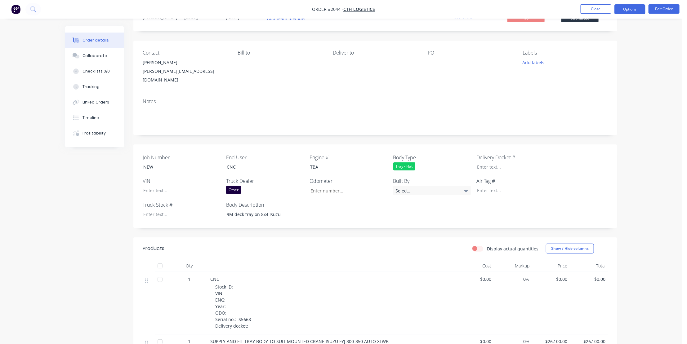
click at [627, 10] on button "Options" at bounding box center [629, 9] width 31 height 10
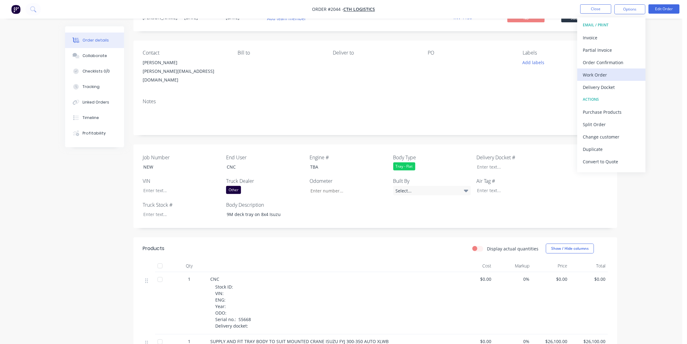
click at [594, 73] on div "Work Order" at bounding box center [610, 74] width 57 height 9
click at [594, 63] on div "Without pricing" at bounding box center [610, 62] width 57 height 9
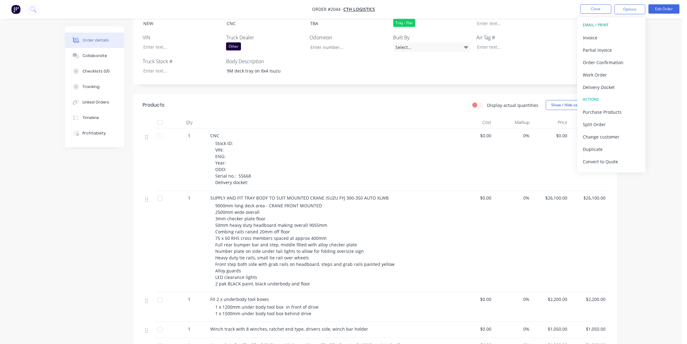
scroll to position [197, 0]
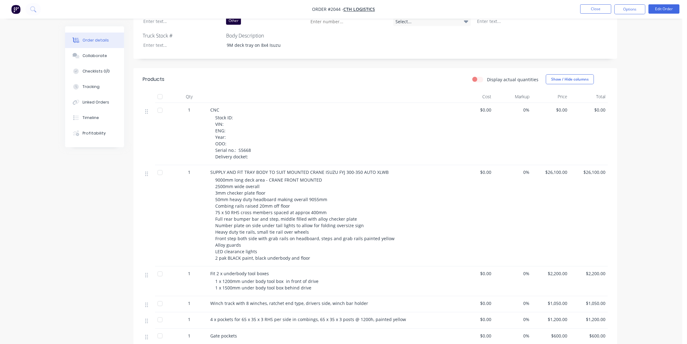
click at [349, 121] on div "Stock ID: VIN: ENG: Year: ODO: Serial no.: S5668 Delivery docket:" at bounding box center [334, 137] width 238 height 46
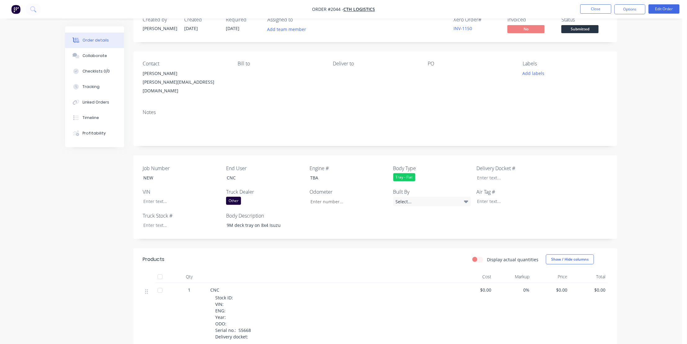
scroll to position [0, 0]
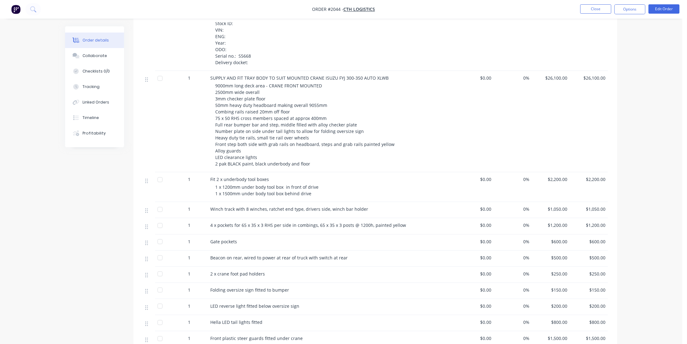
scroll to position [282, 0]
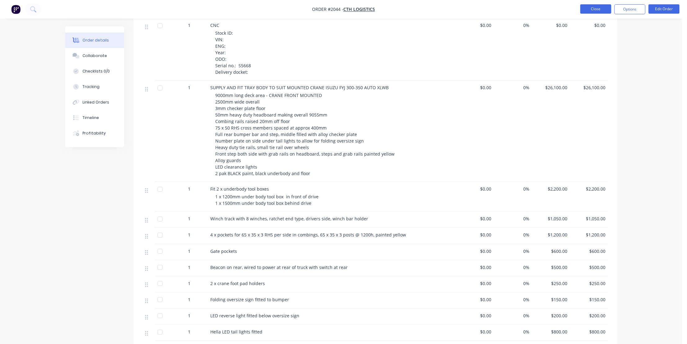
click at [595, 6] on button "Close" at bounding box center [595, 8] width 31 height 9
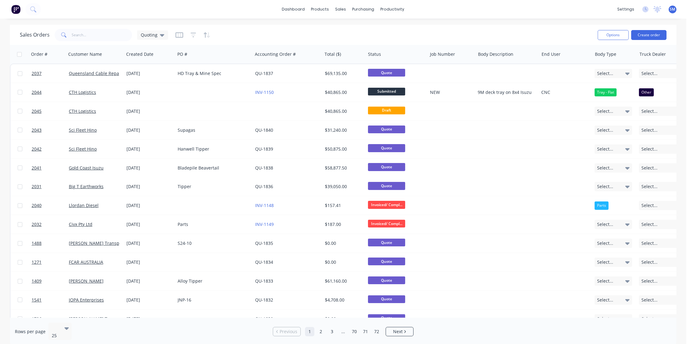
click at [457, 36] on div "Sales Orders Quoting" at bounding box center [306, 34] width 573 height 15
click at [556, 8] on div "dashboard products sales purchasing productivity dashboard products Product Cat…" at bounding box center [343, 9] width 686 height 19
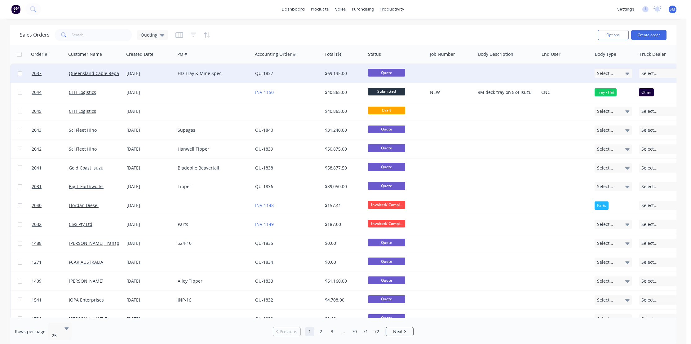
click at [198, 71] on div "HD Tray & Mine Spec" at bounding box center [212, 73] width 69 height 6
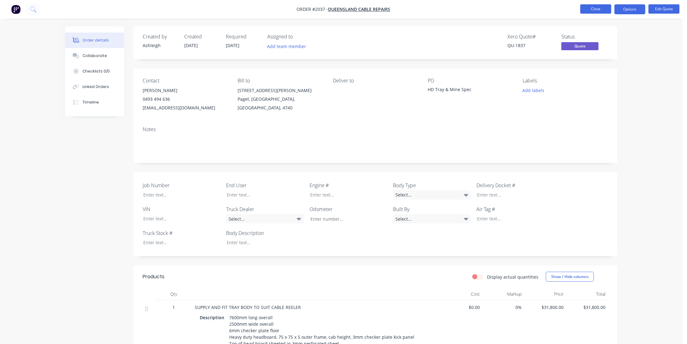
click at [595, 7] on button "Close" at bounding box center [595, 8] width 31 height 9
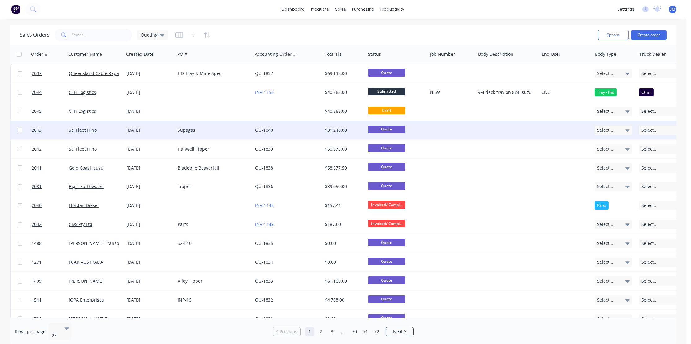
click at [183, 129] on div "Supagas" at bounding box center [212, 130] width 69 height 6
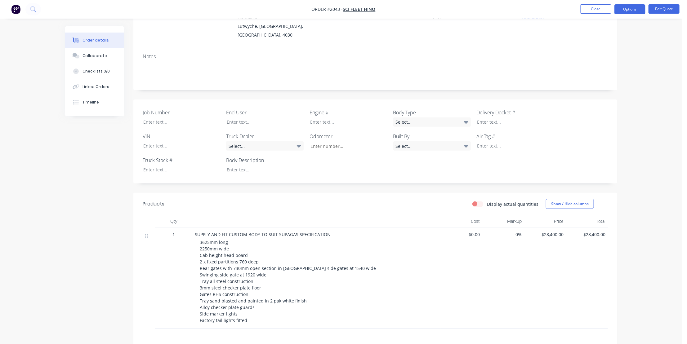
scroll to position [168, 0]
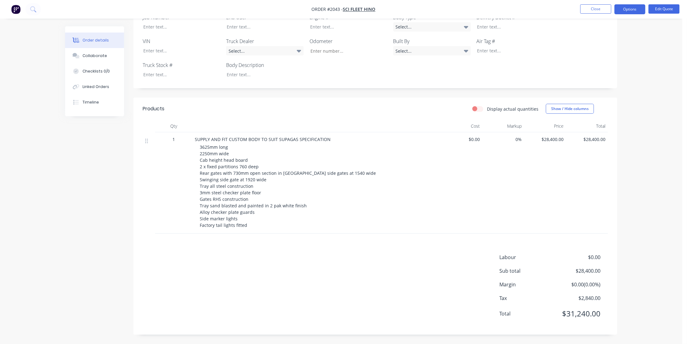
click at [560, 136] on span "$28,400.00" at bounding box center [544, 139] width 37 height 7
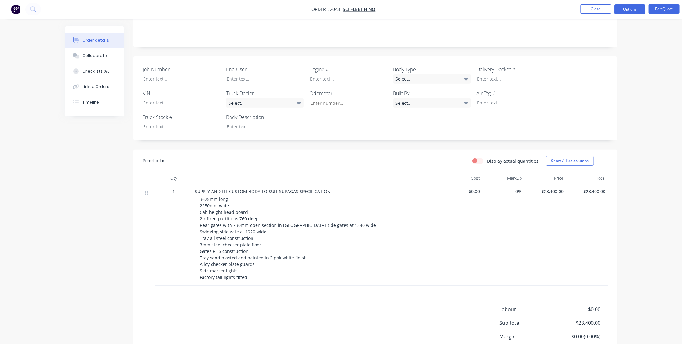
scroll to position [112, 0]
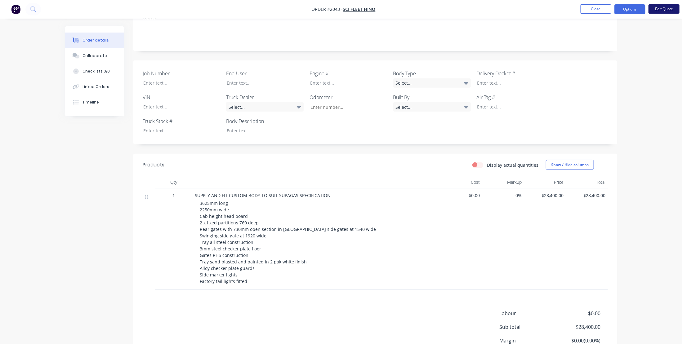
click at [666, 7] on button "Edit Quote" at bounding box center [663, 8] width 31 height 9
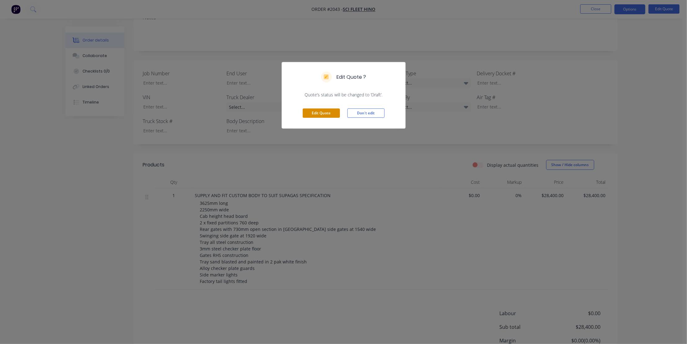
click at [320, 111] on button "Edit Quote" at bounding box center [321, 112] width 37 height 9
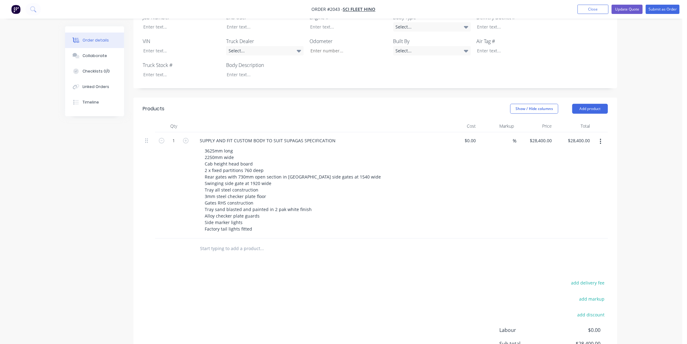
scroll to position [197, 0]
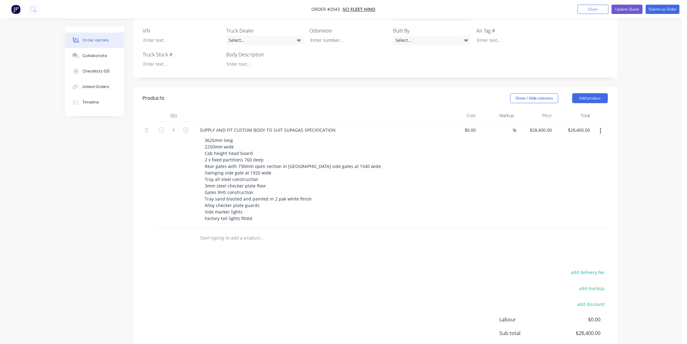
click at [214, 232] on input "text" at bounding box center [262, 238] width 124 height 12
type input "a"
click at [264, 232] on input "Additional length tray to suit" at bounding box center [262, 238] width 124 height 12
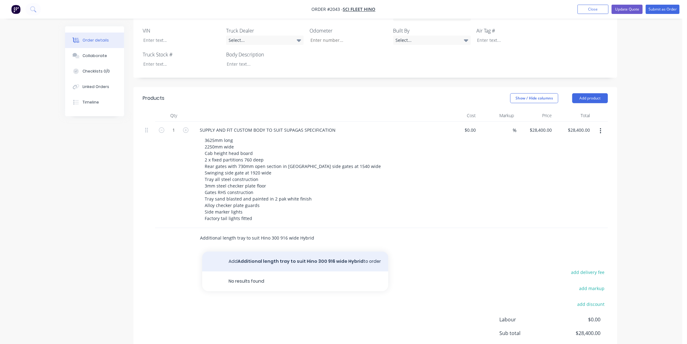
type input "Additional length tray to suit Hino 300 916 wide Hybrid"
click at [272, 252] on button "Add Additional length tray to suit Hino 300 916 wide Hybrid to order" at bounding box center [295, 262] width 186 height 20
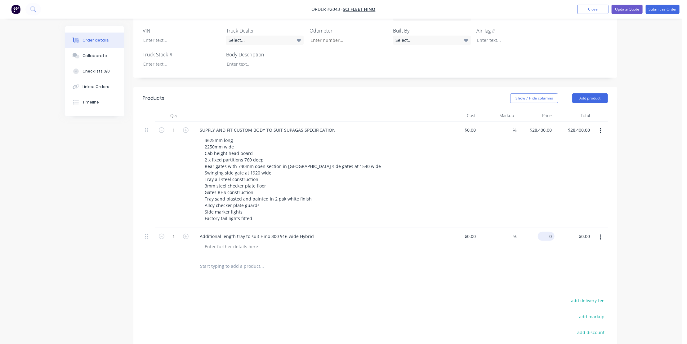
click at [548, 232] on input "0" at bounding box center [547, 236] width 14 height 9
type input "$3,500.00"
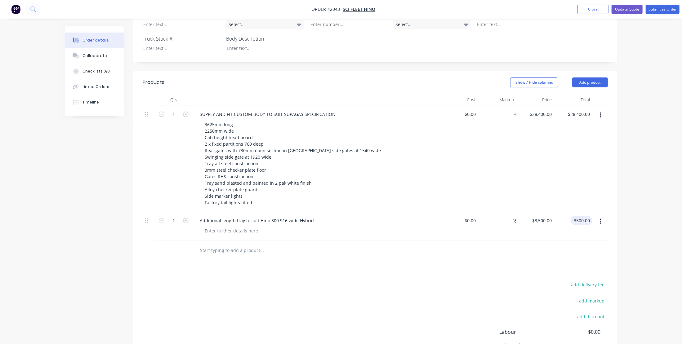
scroll to position [225, 0]
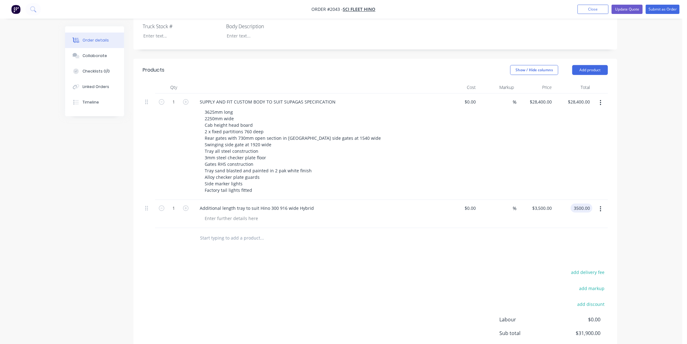
type input "$3,500.00"
click at [212, 232] on input "text" at bounding box center [262, 238] width 124 height 12
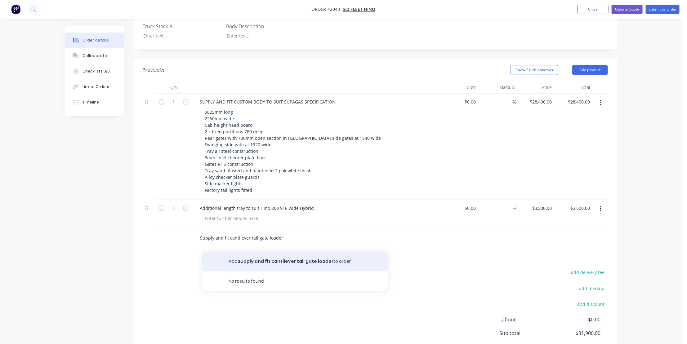
type input "Supply and fit cantilever tail gate loader"
click at [267, 252] on button "Add Supply and fit cantilever tail gate loader to order" at bounding box center [295, 262] width 186 height 20
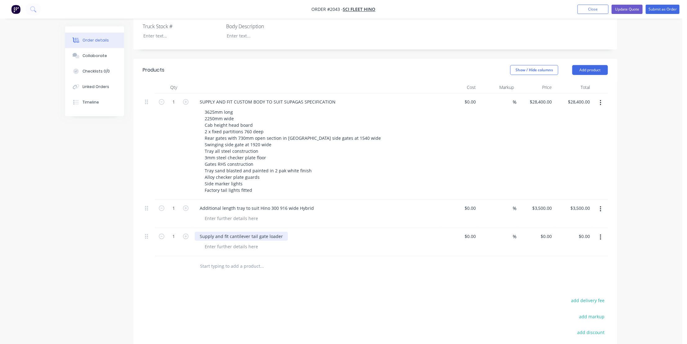
click at [282, 232] on div "Supply and fit cantilever tail gate loader" at bounding box center [241, 236] width 93 height 9
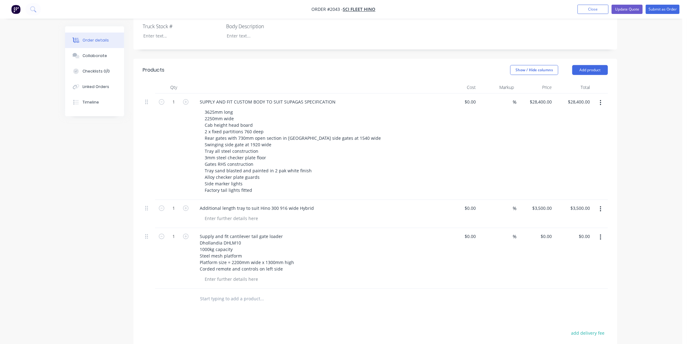
click at [210, 293] on input "text" at bounding box center [262, 299] width 124 height 12
type input "Radio remote option"
drag, startPoint x: 264, startPoint y: 313, endPoint x: 303, endPoint y: 311, distance: 39.1
click at [266, 312] on button "Add Radio remote option to order" at bounding box center [295, 322] width 186 height 20
drag, startPoint x: 541, startPoint y: 289, endPoint x: 549, endPoint y: 294, distance: 9.3
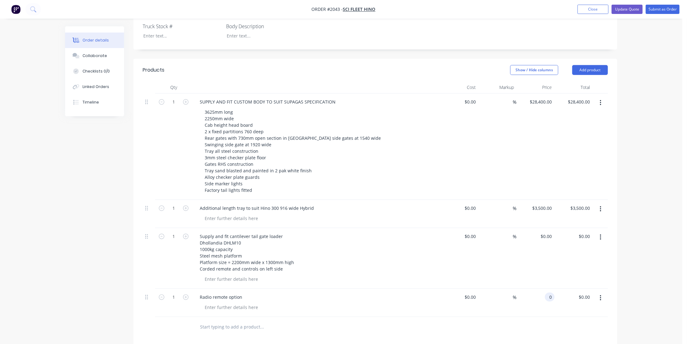
click at [543, 291] on div "0 0" at bounding box center [535, 303] width 38 height 28
type input "1200"
type input "0.00"
type input "$1,200.00"
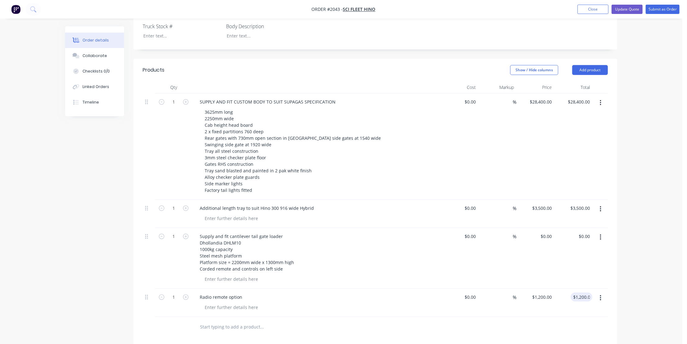
click at [210, 321] on input "text" at bounding box center [262, 327] width 124 height 12
type input "Safety gates fitted loader"
drag, startPoint x: 545, startPoint y: 314, endPoint x: 557, endPoint y: 325, distance: 16.0
click at [548, 321] on input "0" at bounding box center [547, 325] width 14 height 9
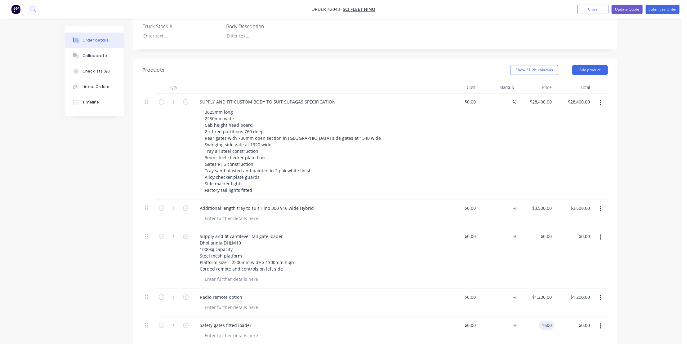
type input "$1,600.00"
click at [555, 228] on div "$0.00 $0.00" at bounding box center [573, 258] width 38 height 61
click at [549, 232] on input "0" at bounding box center [550, 236] width 7 height 9
type input "$9,800.00"
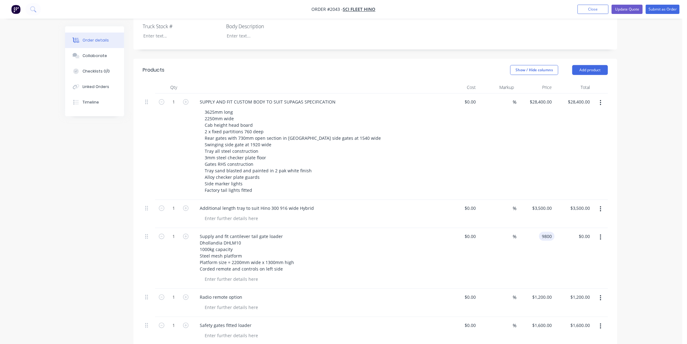
type input "9800.00"
type input "3500"
type input "$9,800.00"
click at [539, 204] on div "3500 $3,500.00" at bounding box center [541, 208] width 25 height 9
type input "$4,200.00"
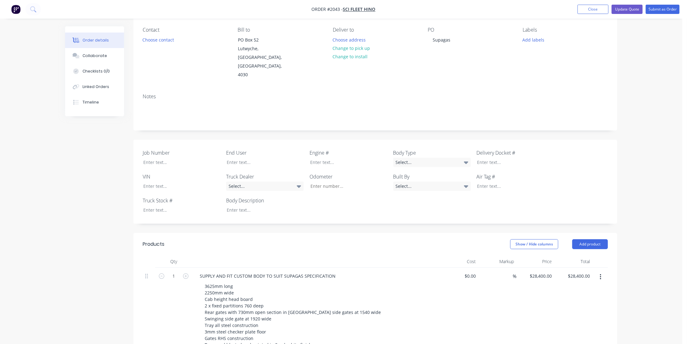
scroll to position [0, 0]
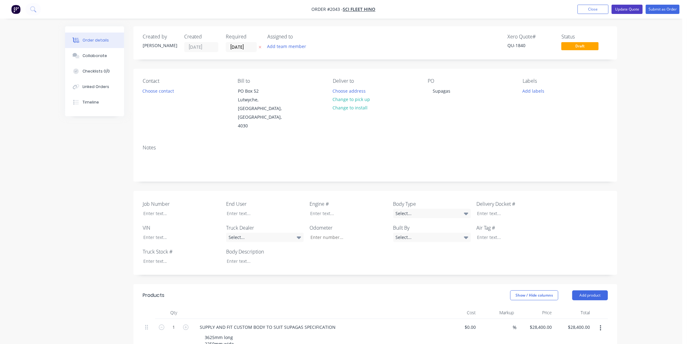
type input "$4,200.00"
click at [631, 6] on button "Update Quote" at bounding box center [626, 9] width 31 height 9
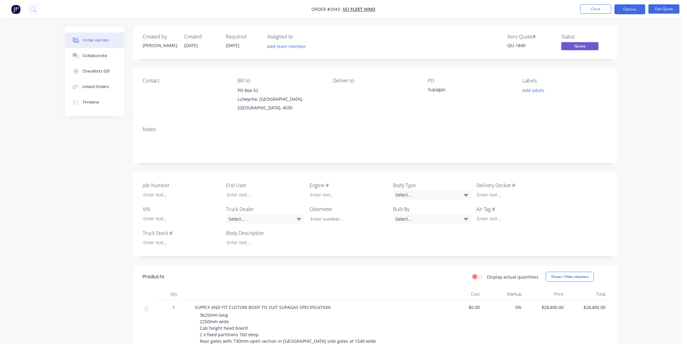
click at [395, 126] on div "Notes" at bounding box center [375, 129] width 465 height 6
click at [628, 5] on button "Options" at bounding box center [629, 9] width 31 height 10
click at [441, 112] on div "Contact Bill to PO [GEOGRAPHIC_DATA] Deliver to PO Supagas Labels Add labels" at bounding box center [375, 95] width 484 height 53
click at [444, 113] on div "Contact Bill to PO [GEOGRAPHIC_DATA] Deliver to PO Supagas Labels Add labels" at bounding box center [375, 95] width 484 height 53
click at [644, 95] on div "Order details Collaborate Checklists 0/0 Linked Orders Timeline Order details C…" at bounding box center [341, 304] width 682 height 609
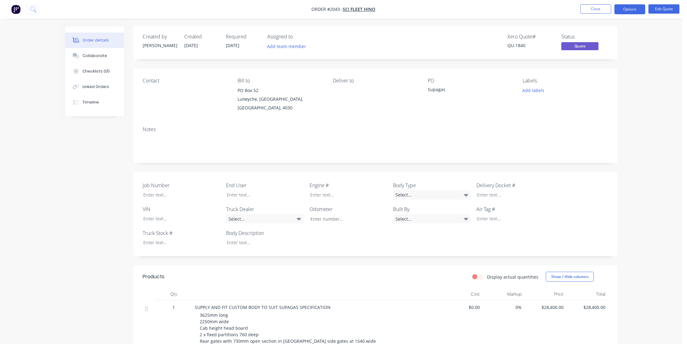
click at [647, 127] on div "Order details Collaborate Checklists 0/0 Linked Orders Timeline Order details C…" at bounding box center [341, 304] width 682 height 609
click at [657, 113] on div "Order details Collaborate Checklists 0/0 Linked Orders Timeline Order details C…" at bounding box center [341, 304] width 682 height 609
click at [653, 101] on div "Order details Collaborate Checklists 0/0 Linked Orders Timeline Order details C…" at bounding box center [341, 304] width 682 height 609
click at [627, 6] on button "Options" at bounding box center [629, 9] width 31 height 10
click at [596, 33] on div "Quote" at bounding box center [610, 37] width 57 height 9
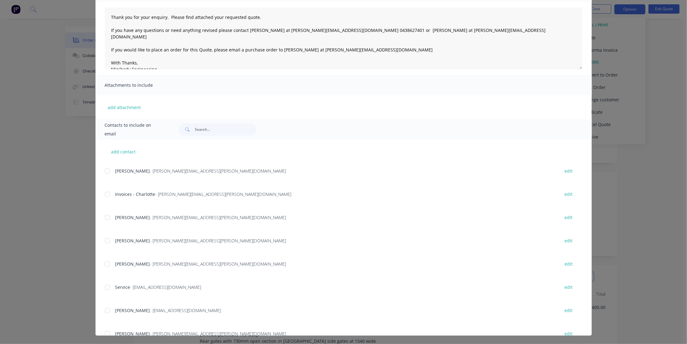
scroll to position [246, 0]
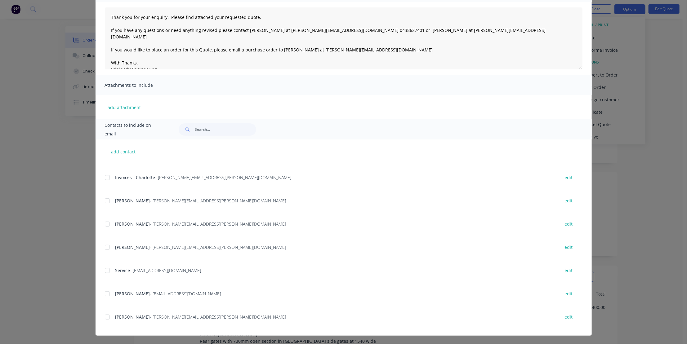
click at [106, 246] on div at bounding box center [107, 247] width 12 height 12
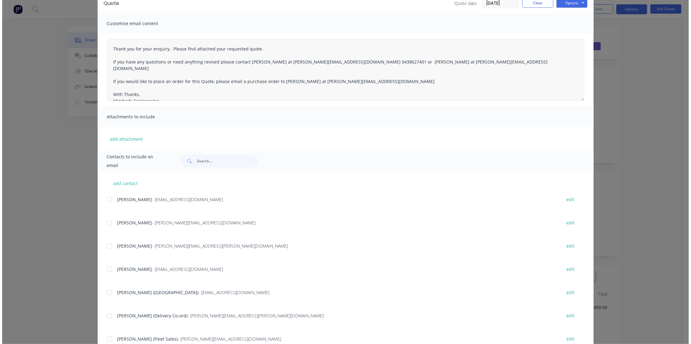
scroll to position [0, 0]
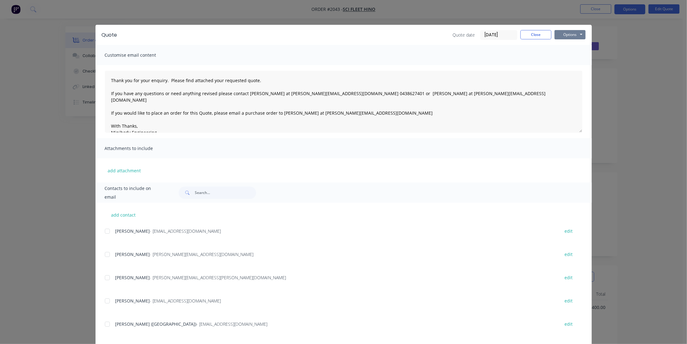
click at [568, 33] on button "Options" at bounding box center [569, 34] width 31 height 9
click at [576, 63] on button "Email" at bounding box center [574, 66] width 40 height 10
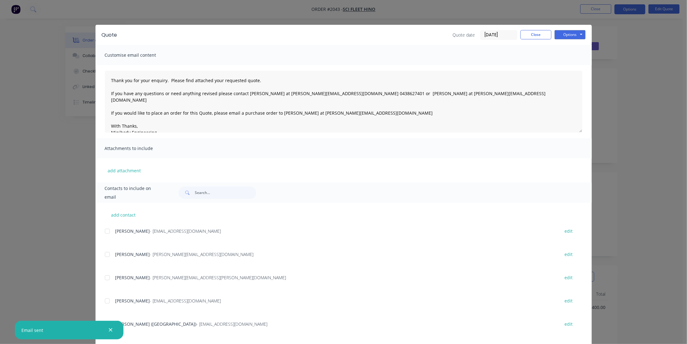
click at [110, 329] on icon "button" at bounding box center [110, 330] width 3 height 3
click at [41, 234] on div "Quote Quote date [DATE] Close Options Preview Print Email Customise email conte…" at bounding box center [343, 172] width 687 height 344
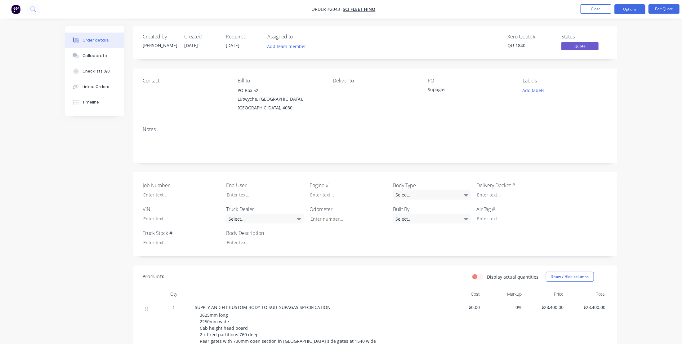
click at [541, 112] on div "Contact Bill to PO [GEOGRAPHIC_DATA] Deliver to PO Supagas Labels Add labels" at bounding box center [375, 95] width 484 height 53
click at [646, 53] on div "Order details Collaborate Checklists 0/0 Linked Orders Timeline Order details C…" at bounding box center [341, 304] width 682 height 609
click at [596, 6] on button "Close" at bounding box center [595, 8] width 31 height 9
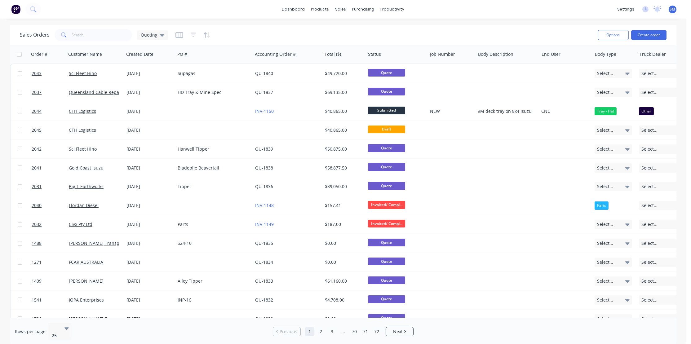
click at [296, 30] on div "Sales Orders Quoting" at bounding box center [306, 34] width 573 height 15
click at [96, 36] on input "text" at bounding box center [102, 35] width 60 height 12
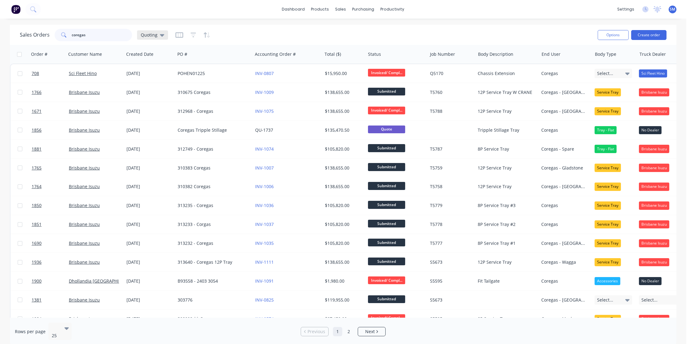
type input "coregas"
click at [161, 32] on icon at bounding box center [162, 35] width 4 height 7
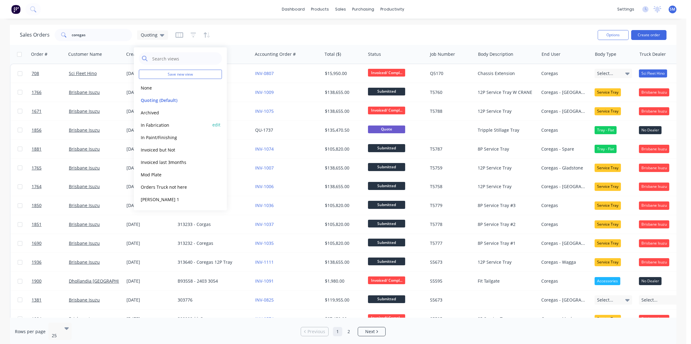
click at [148, 121] on button "In Fabrication" at bounding box center [174, 124] width 71 height 7
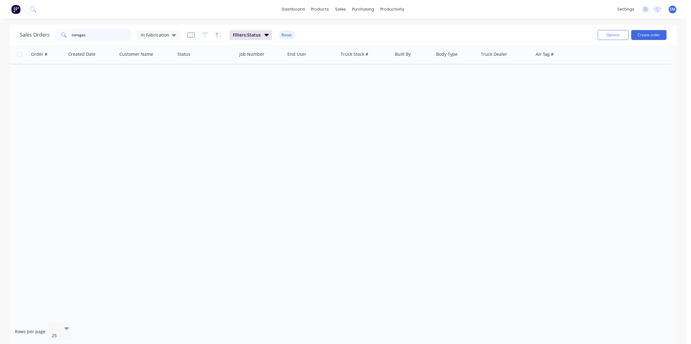
click at [87, 34] on input "coregas" at bounding box center [102, 35] width 60 height 12
drag, startPoint x: 82, startPoint y: 35, endPoint x: 76, endPoint y: 35, distance: 5.9
click at [77, 35] on input "coregas" at bounding box center [102, 35] width 60 height 12
click at [87, 36] on input "coregas" at bounding box center [102, 35] width 60 height 12
click at [172, 33] on icon at bounding box center [174, 35] width 4 height 7
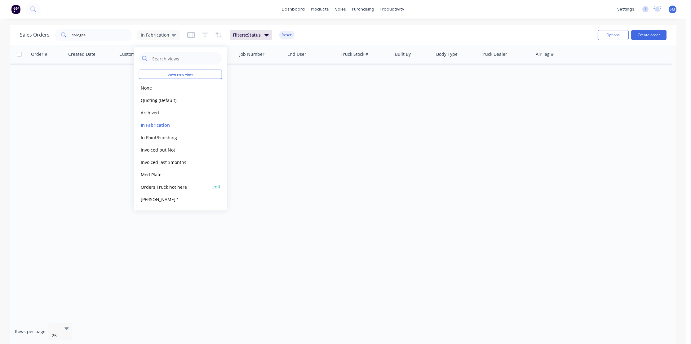
click at [158, 186] on button "Orders Truck not here" at bounding box center [174, 186] width 71 height 7
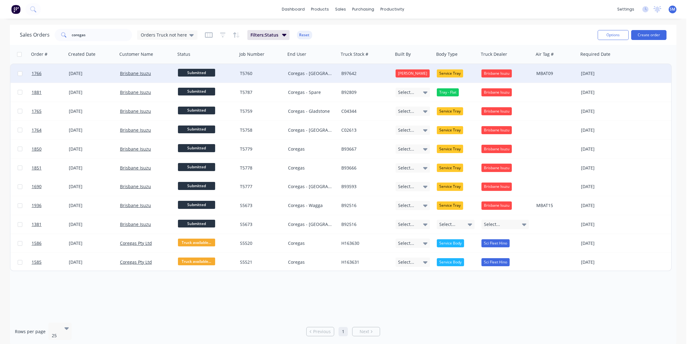
click at [300, 71] on div "Coregas - [GEOGRAPHIC_DATA]" at bounding box center [311, 73] width 46 height 6
click at [134, 72] on link "Brisbane Isuzu" at bounding box center [135, 73] width 31 height 6
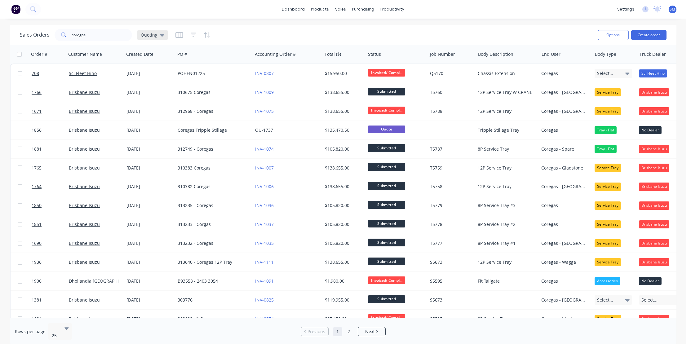
click at [161, 32] on icon at bounding box center [162, 35] width 4 height 7
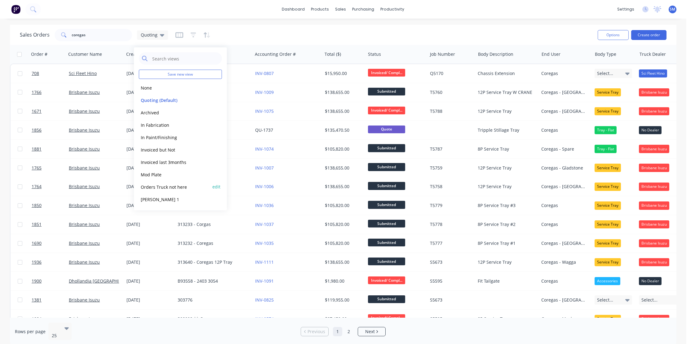
click at [148, 184] on button "Orders Truck not here" at bounding box center [174, 186] width 71 height 7
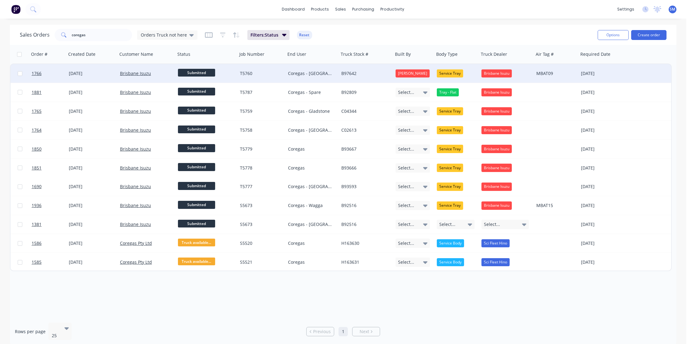
click at [75, 71] on div "[DATE]" at bounding box center [92, 73] width 46 height 6
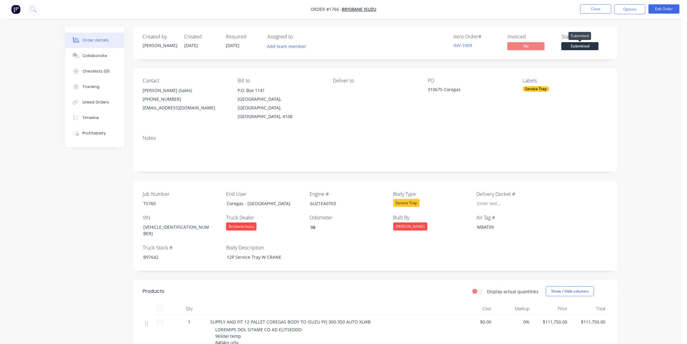
click at [575, 45] on span "Submitted" at bounding box center [579, 46] width 37 height 8
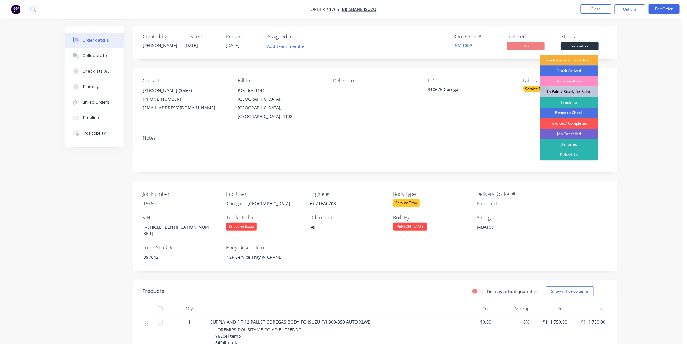
click at [566, 80] on div "In Fabrication" at bounding box center [569, 81] width 58 height 11
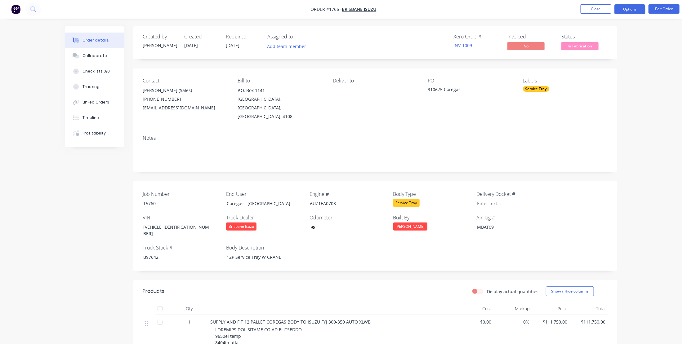
click at [632, 6] on button "Options" at bounding box center [629, 9] width 31 height 10
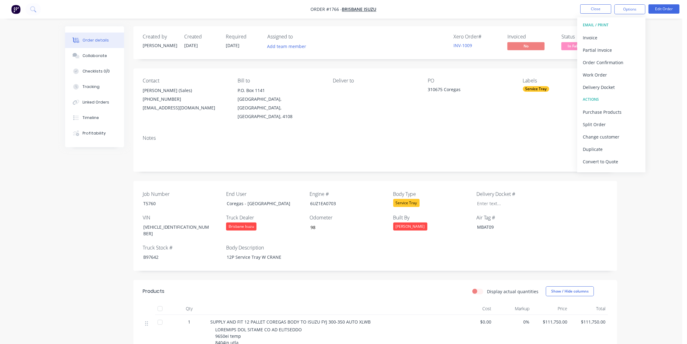
click at [641, 269] on div "Order details Collaborate Checklists 0/0 Tracking Linked Orders Timeline Profit…" at bounding box center [341, 335] width 682 height 670
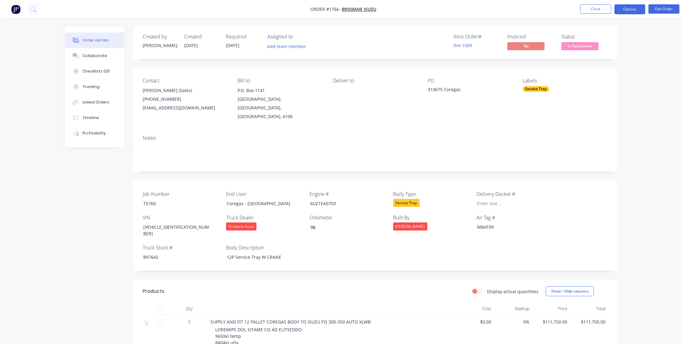
click at [632, 6] on button "Options" at bounding box center [629, 9] width 31 height 10
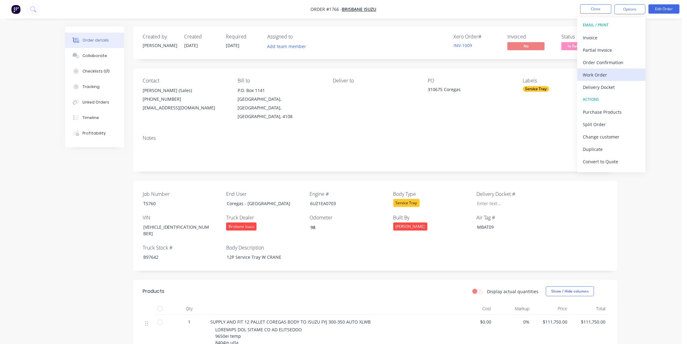
click at [591, 74] on div "Work Order" at bounding box center [610, 74] width 57 height 9
click at [601, 61] on div "Without pricing" at bounding box center [610, 62] width 57 height 9
click at [666, 85] on div "Order details Collaborate Checklists 0/0 Tracking Linked Orders Timeline Profit…" at bounding box center [341, 335] width 682 height 670
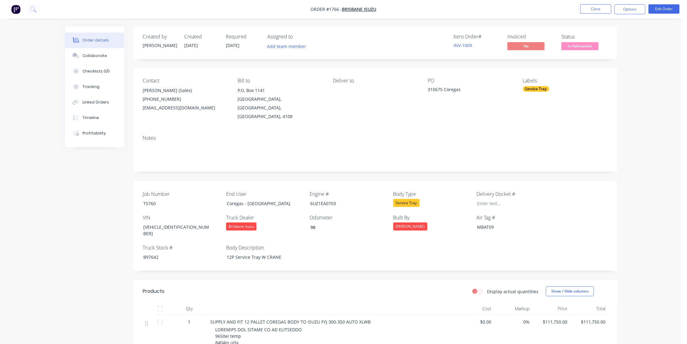
drag, startPoint x: 651, startPoint y: 100, endPoint x: 617, endPoint y: 36, distance: 72.7
click at [651, 100] on div "Order details Collaborate Checklists 0/0 Tracking Linked Orders Timeline Profit…" at bounding box center [341, 335] width 682 height 670
click at [597, 8] on button "Close" at bounding box center [595, 8] width 31 height 9
